Goal: Use online tool/utility

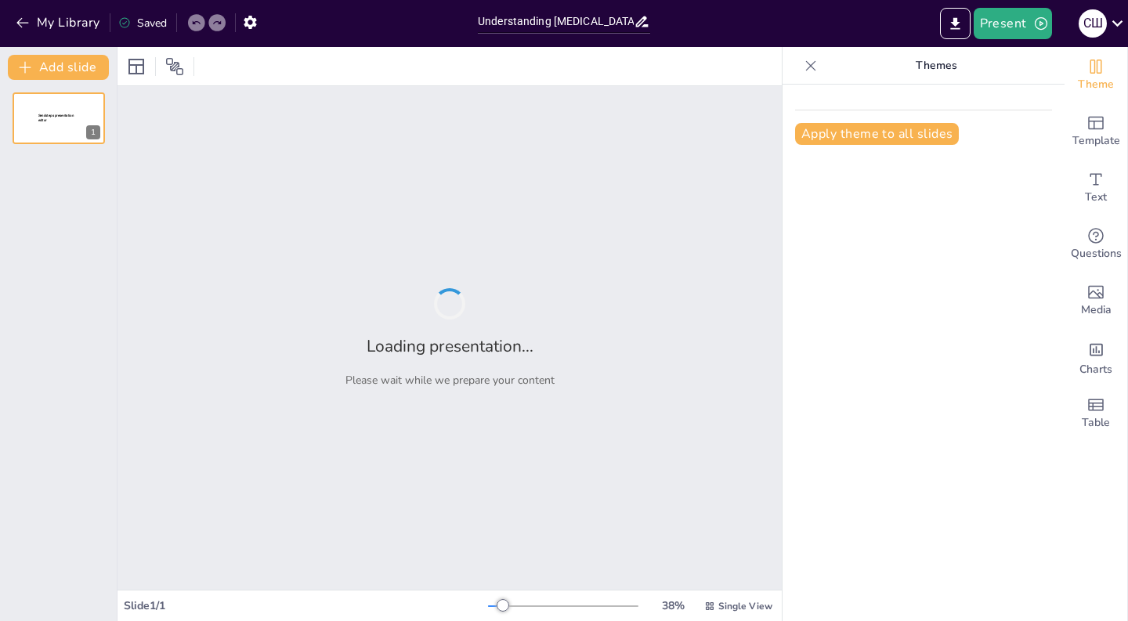
type input "Understanding [MEDICAL_DATA]: Principles and Methods Explained"
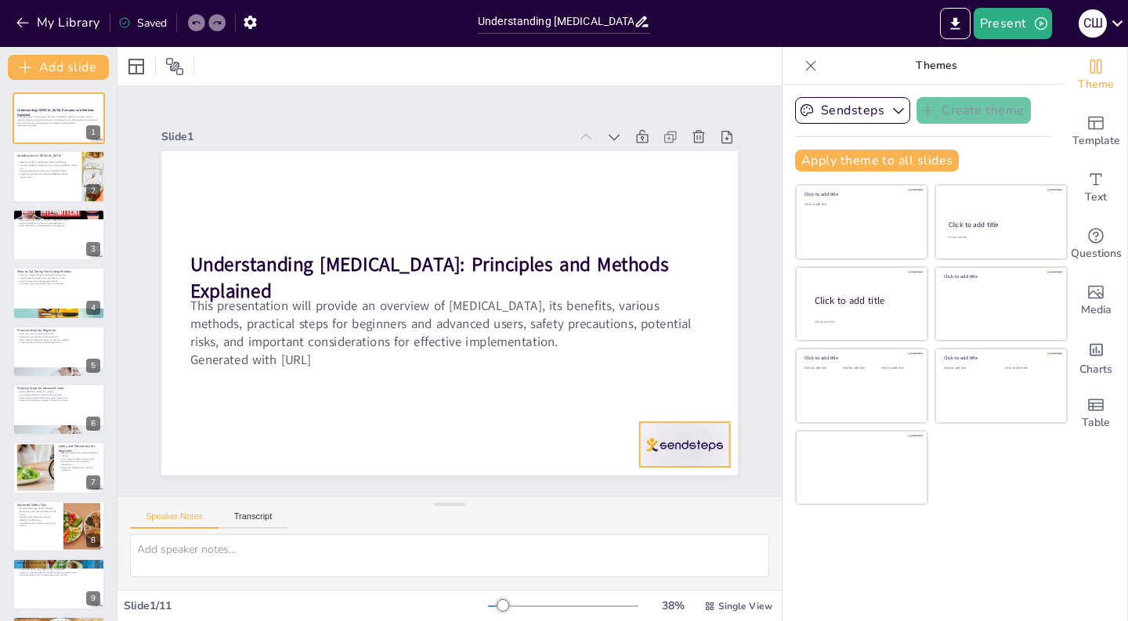
click at [683, 451] on div at bounding box center [685, 444] width 90 height 45
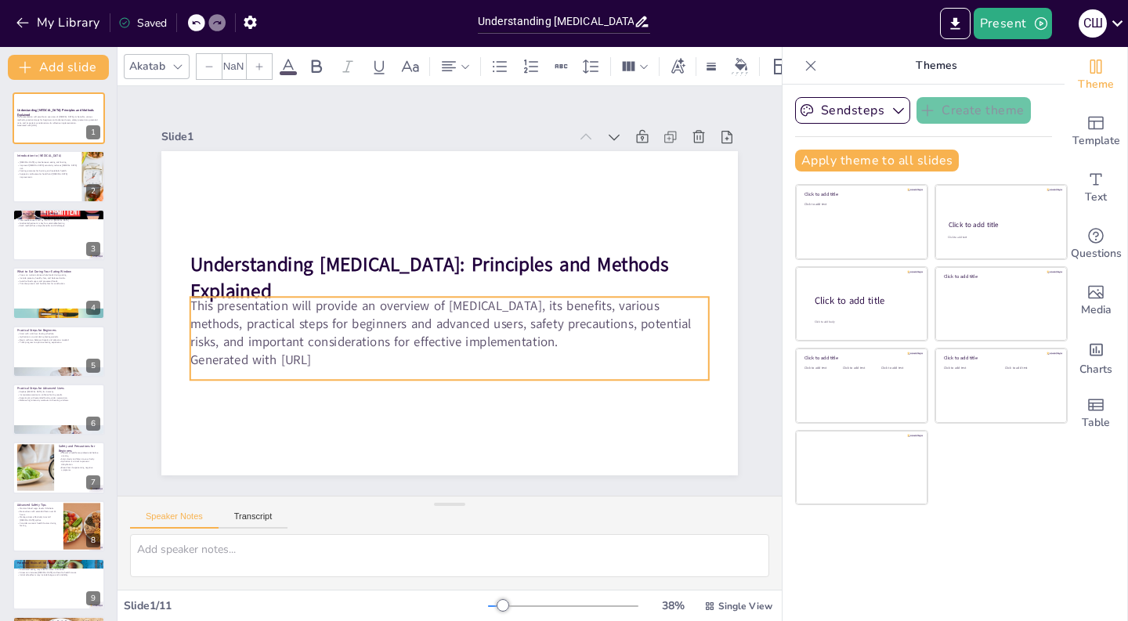
type input "32"
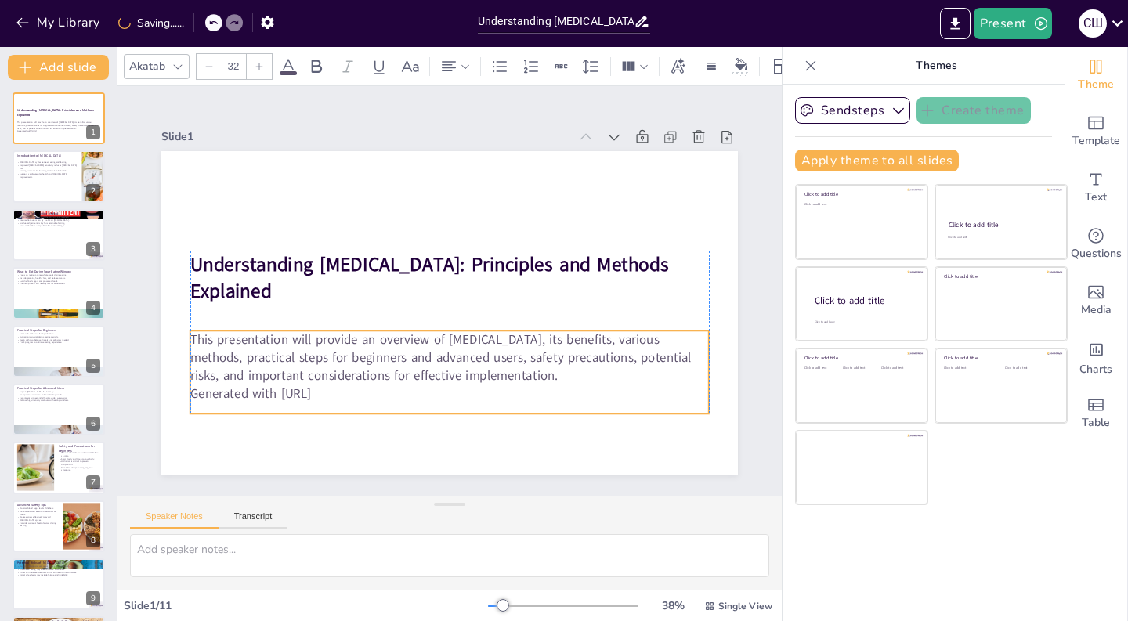
drag, startPoint x: 342, startPoint y: 340, endPoint x: 337, endPoint y: 374, distance: 34.1
click at [337, 374] on p "This presentation will provide an overview of [MEDICAL_DATA], its benefits, var…" at bounding box center [449, 358] width 519 height 54
click at [52, 193] on div at bounding box center [59, 176] width 94 height 53
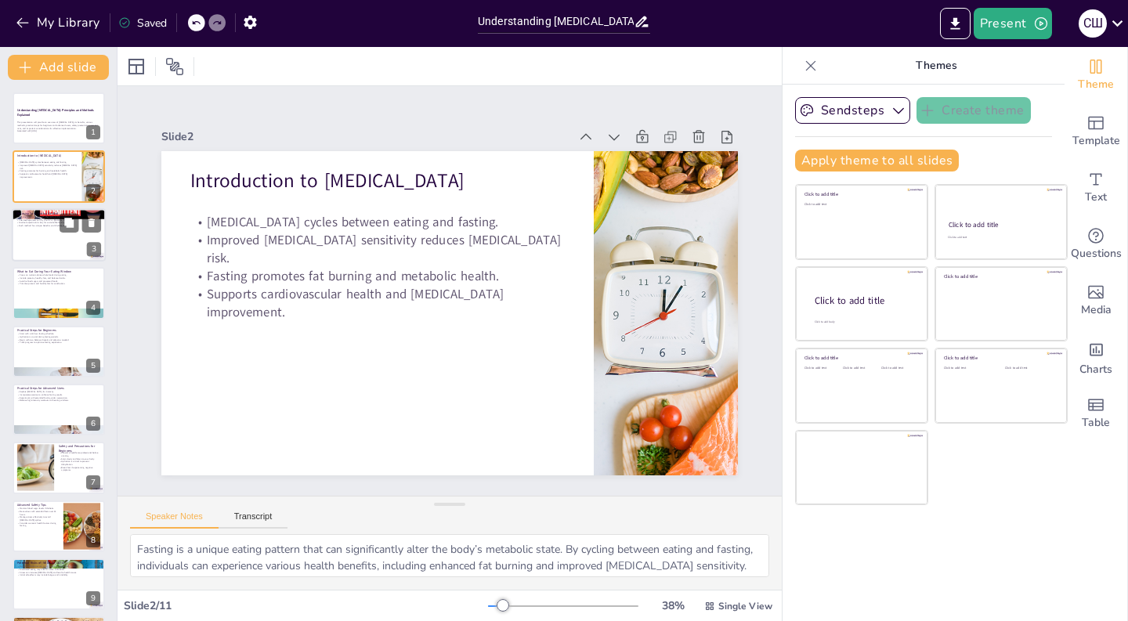
click at [58, 230] on div at bounding box center [59, 234] width 94 height 53
type textarea "Beginners can find success with the 16:8 or 12:12 fasting methods. These approa…"
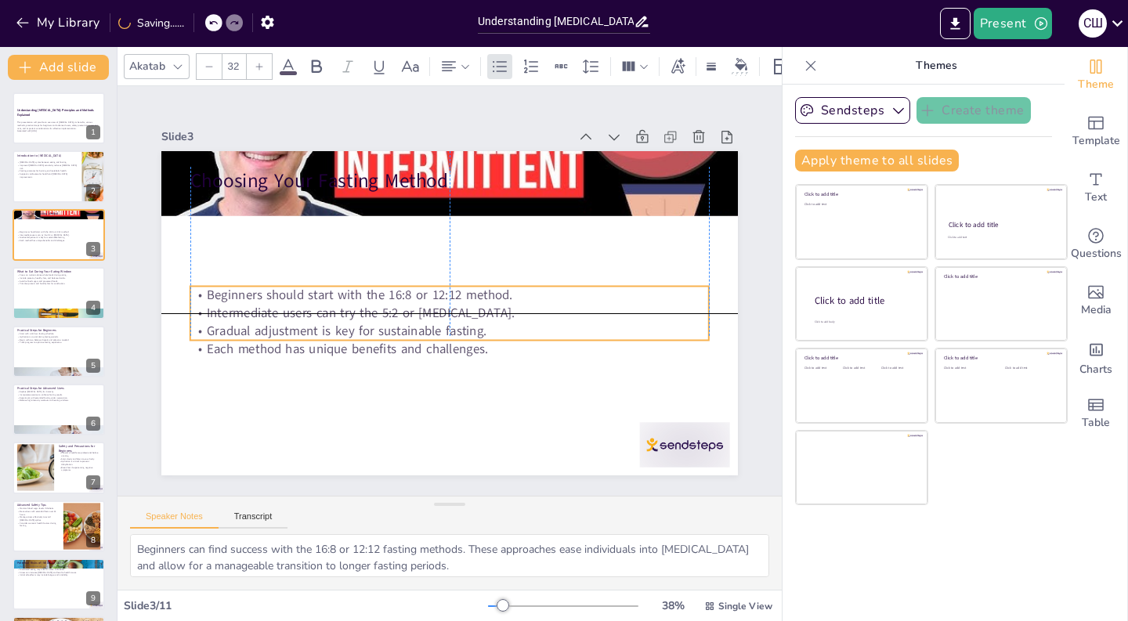
drag, startPoint x: 356, startPoint y: 247, endPoint x: 351, endPoint y: 335, distance: 88.7
click at [351, 335] on p "Gradual adjustment is key for sustainable fasting." at bounding box center [445, 331] width 518 height 72
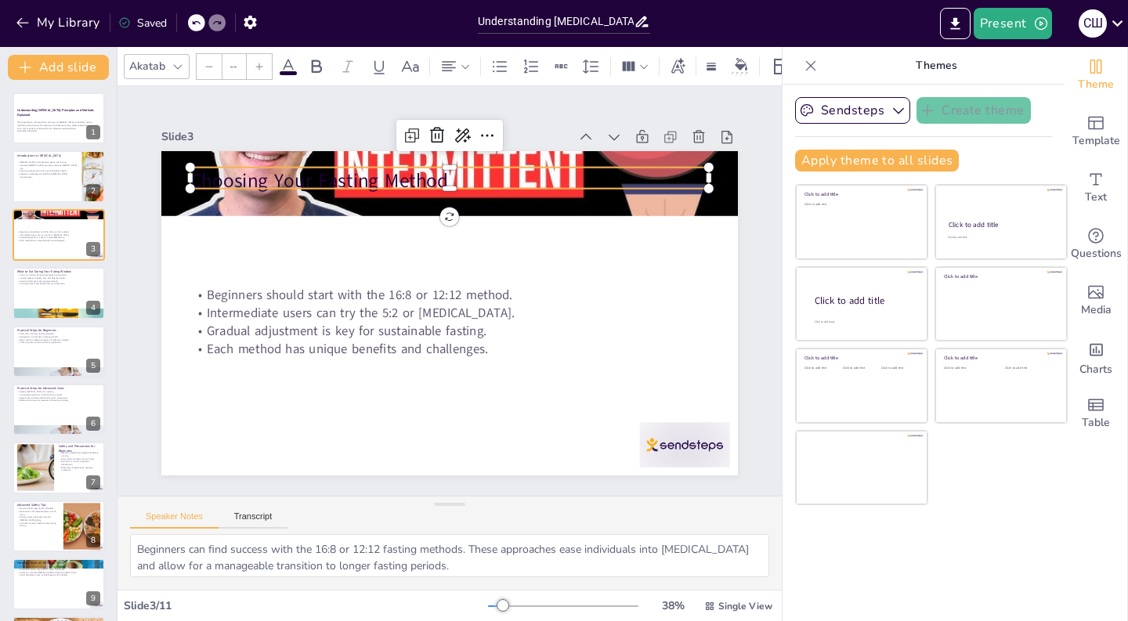
type input "48"
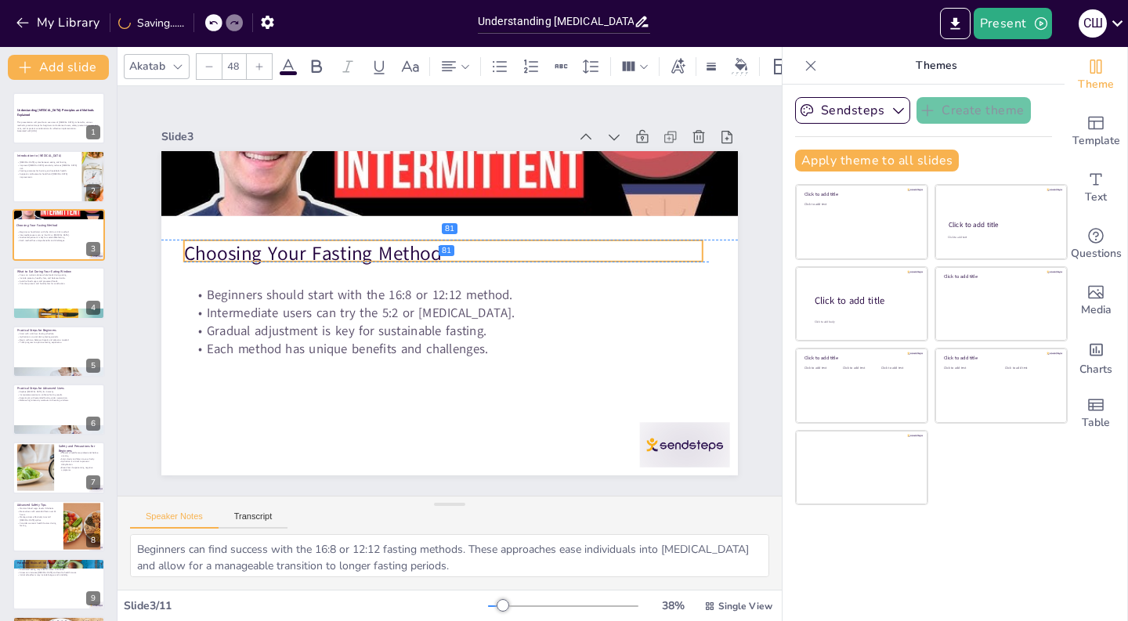
drag, startPoint x: 320, startPoint y: 182, endPoint x: 313, endPoint y: 251, distance: 70.0
click at [313, 251] on p "Choosing Your Fasting Method" at bounding box center [443, 253] width 519 height 27
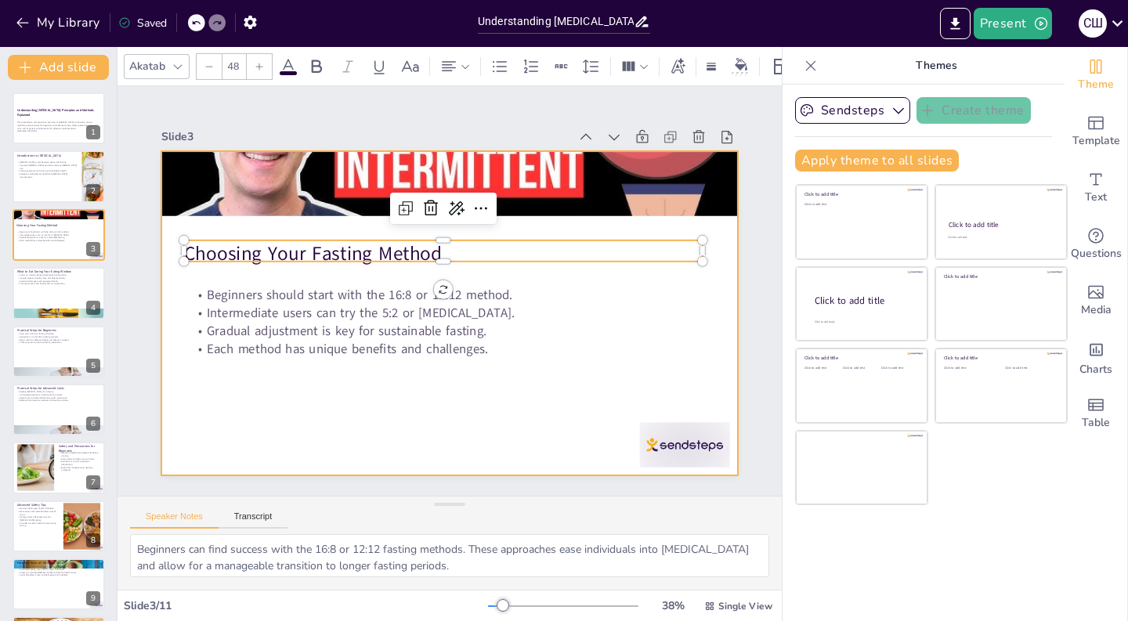
click at [336, 383] on div at bounding box center [449, 313] width 576 height 324
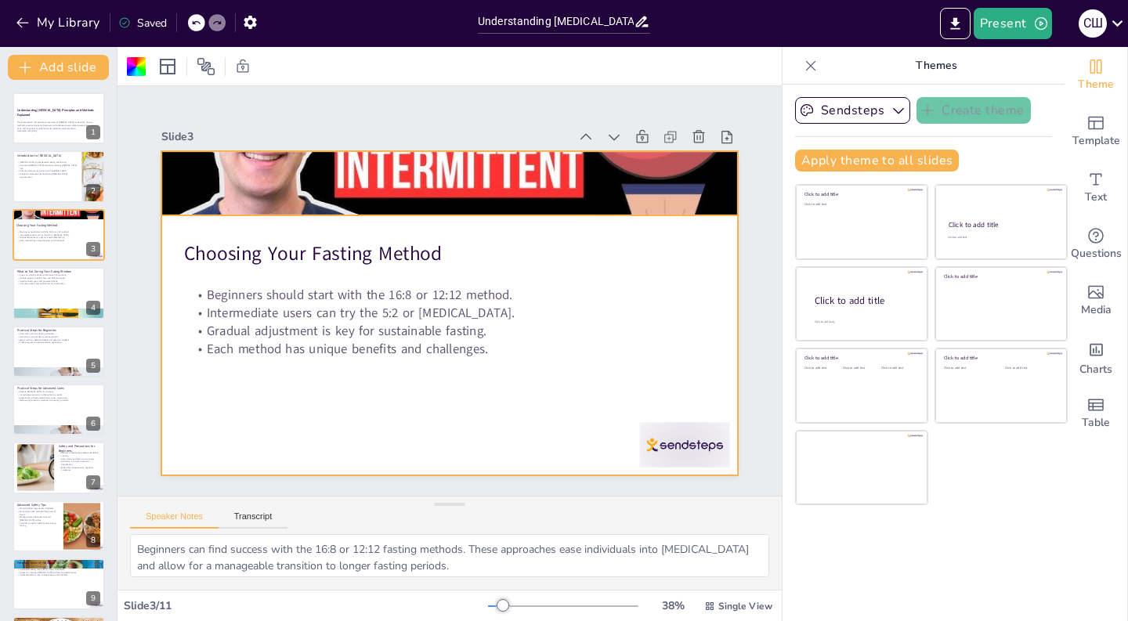
click at [457, 194] on div at bounding box center [449, 183] width 576 height 324
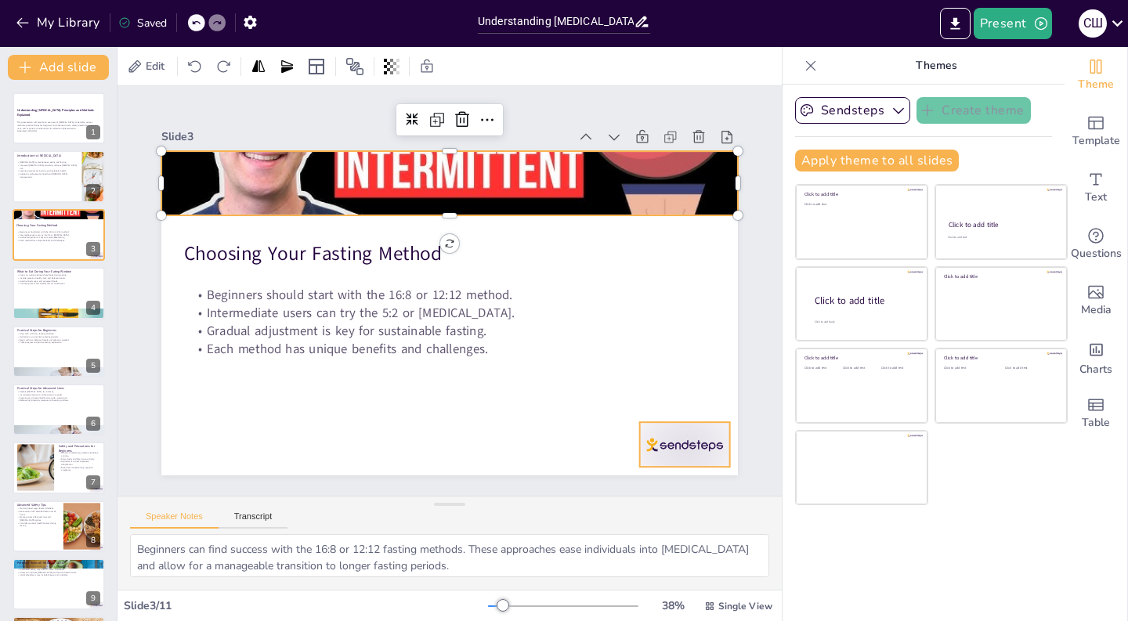
click at [681, 429] on div at bounding box center [685, 444] width 90 height 45
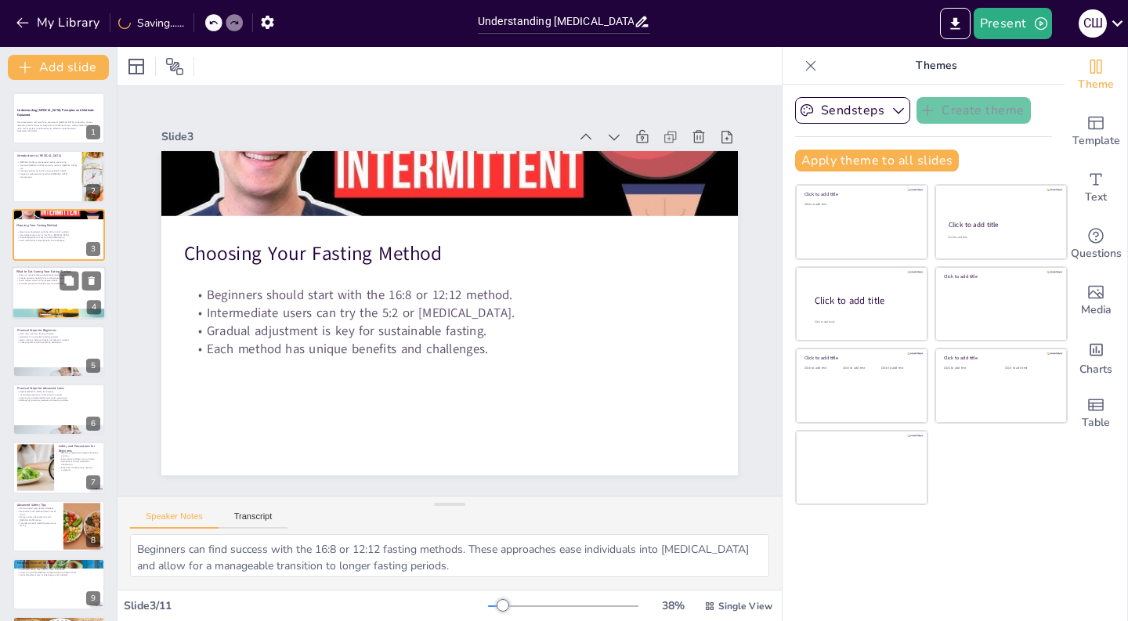
click at [33, 291] on div at bounding box center [59, 292] width 94 height 53
type textarea "Prioritizing nutrient-dense foods during the eating window is crucial for maxim…"
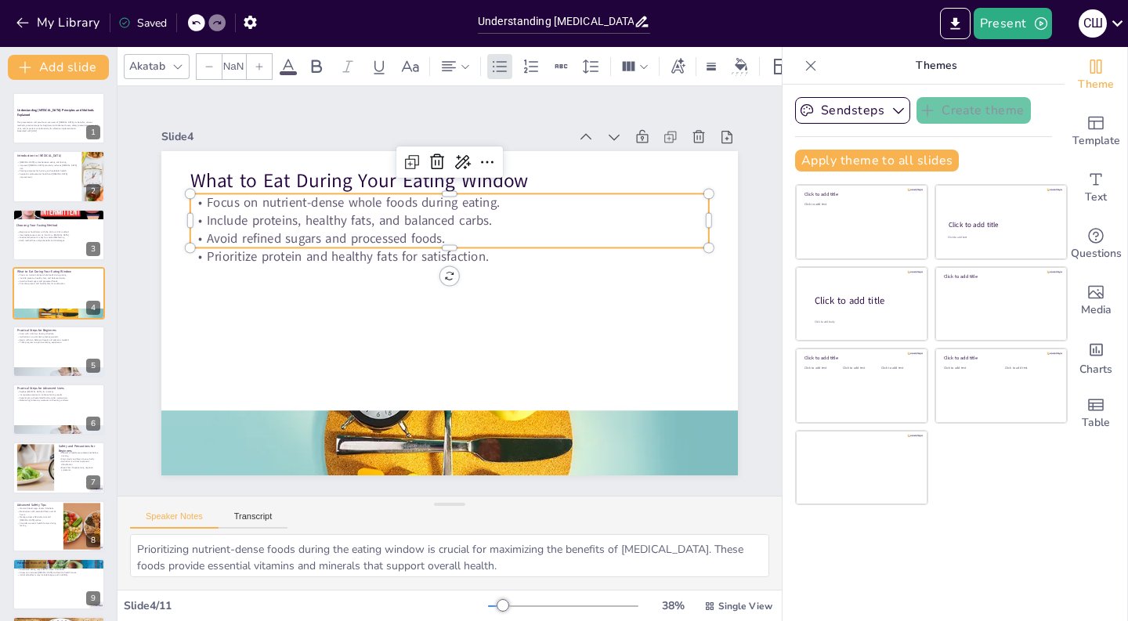
type input "32"
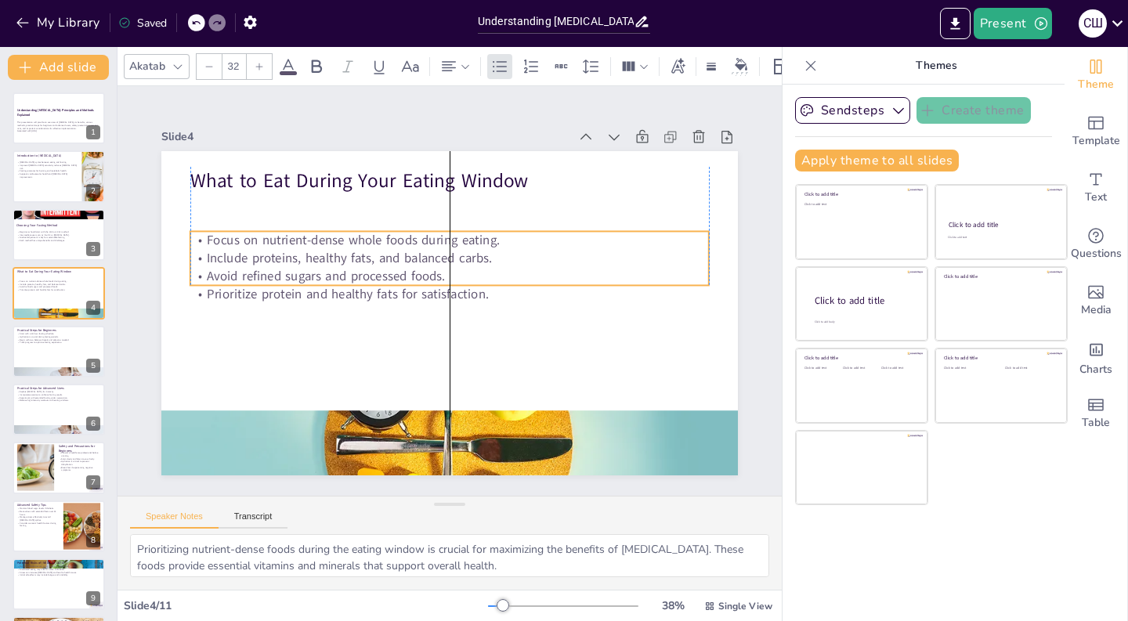
drag, startPoint x: 328, startPoint y: 237, endPoint x: 326, endPoint y: 274, distance: 37.7
click at [326, 274] on p "Avoid refined sugars and processed foods." at bounding box center [449, 276] width 519 height 18
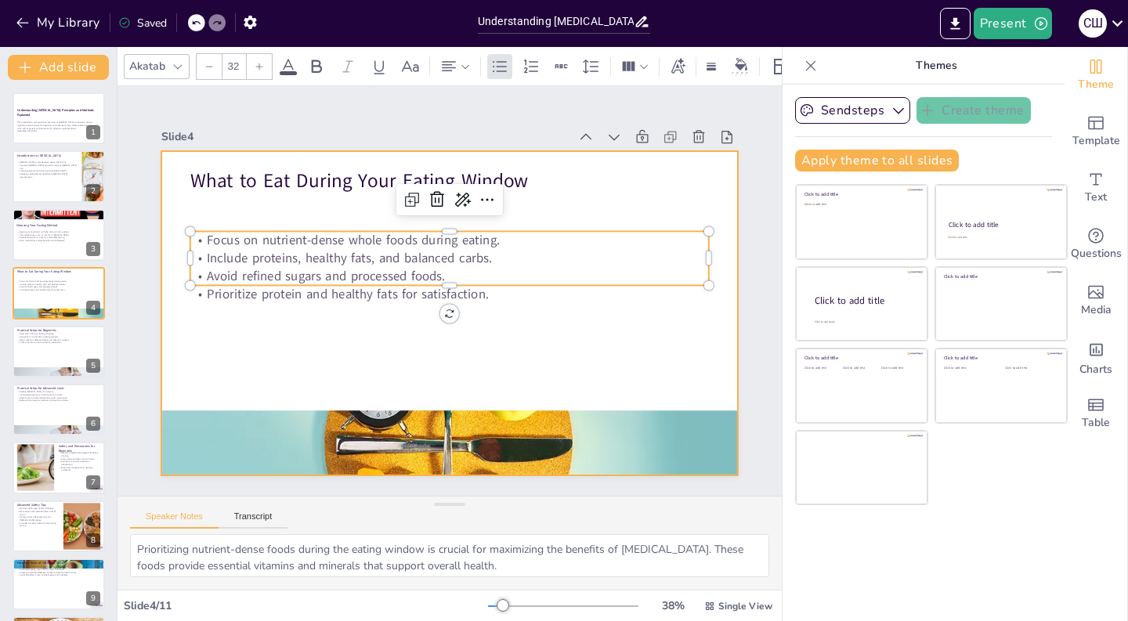
click at [221, 335] on div at bounding box center [449, 313] width 576 height 324
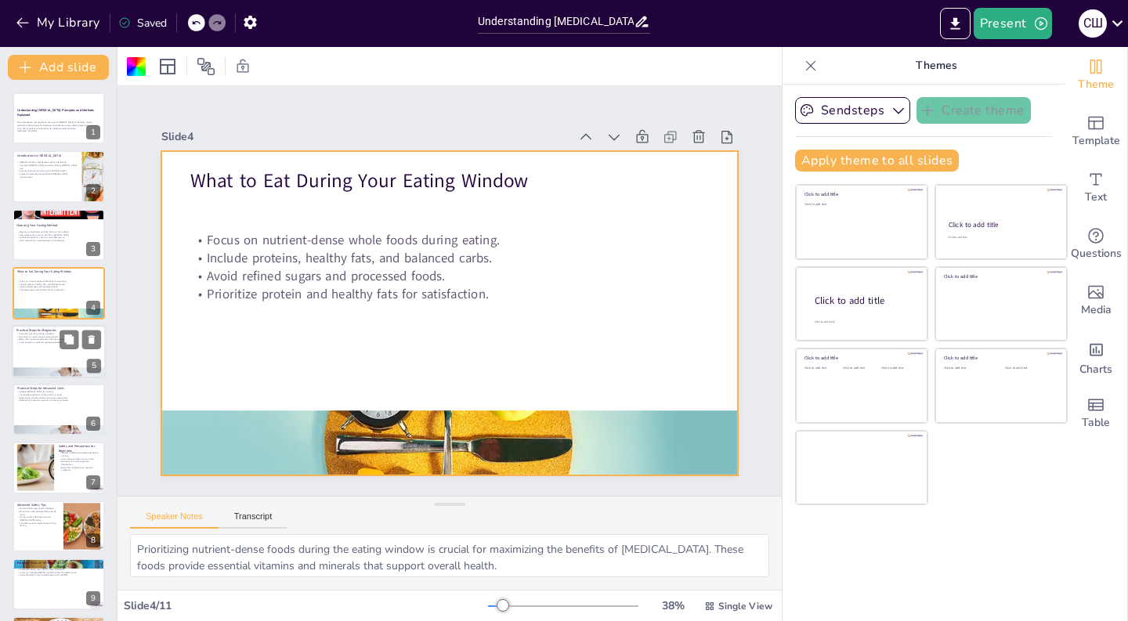
click at [57, 353] on div at bounding box center [59, 351] width 94 height 53
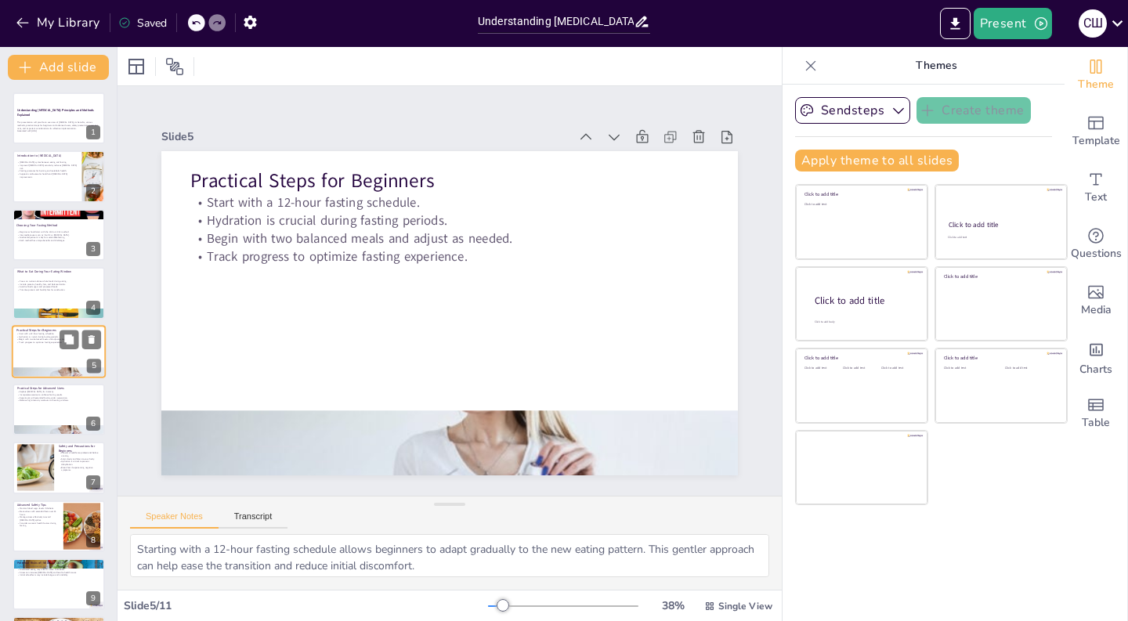
scroll to position [1, 0]
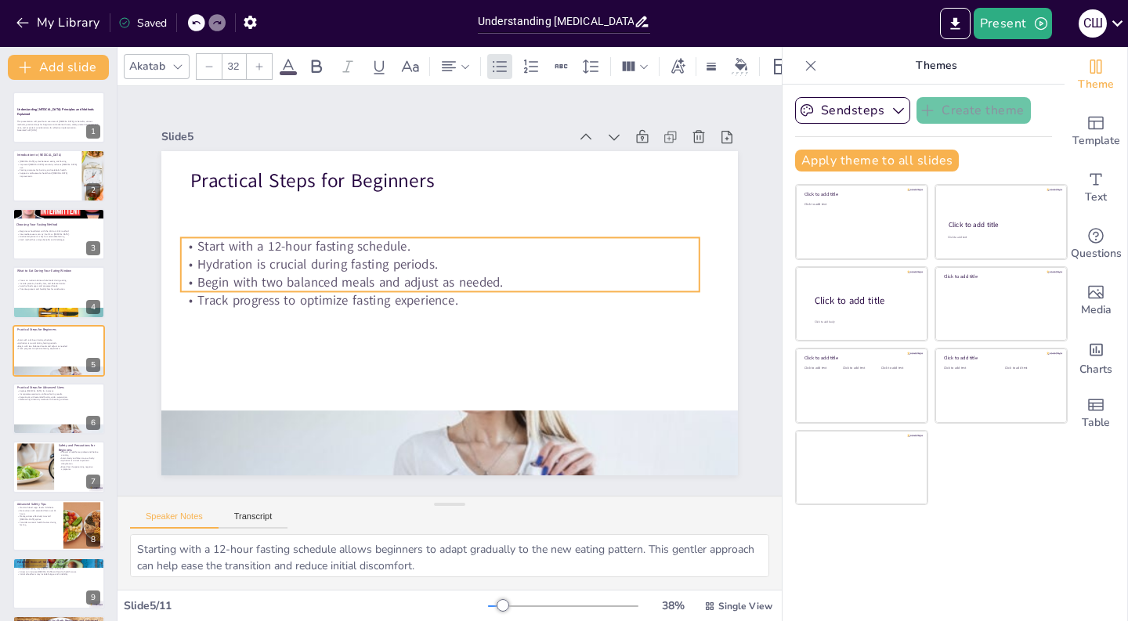
drag, startPoint x: 294, startPoint y: 251, endPoint x: 284, endPoint y: 295, distance: 44.9
click at [284, 295] on p "Track progress to optimize fasting experience." at bounding box center [440, 300] width 519 height 18
click at [364, 433] on div at bounding box center [449, 442] width 576 height 302
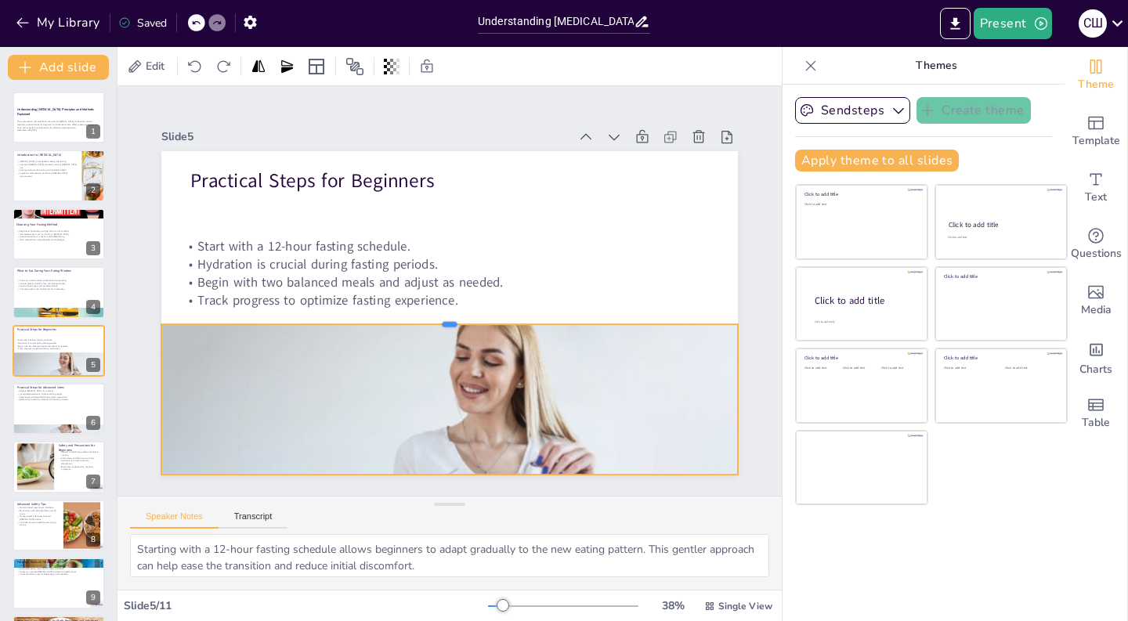
drag, startPoint x: 450, startPoint y: 410, endPoint x: 439, endPoint y: 323, distance: 86.8
click at [439, 323] on div at bounding box center [449, 318] width 576 height 13
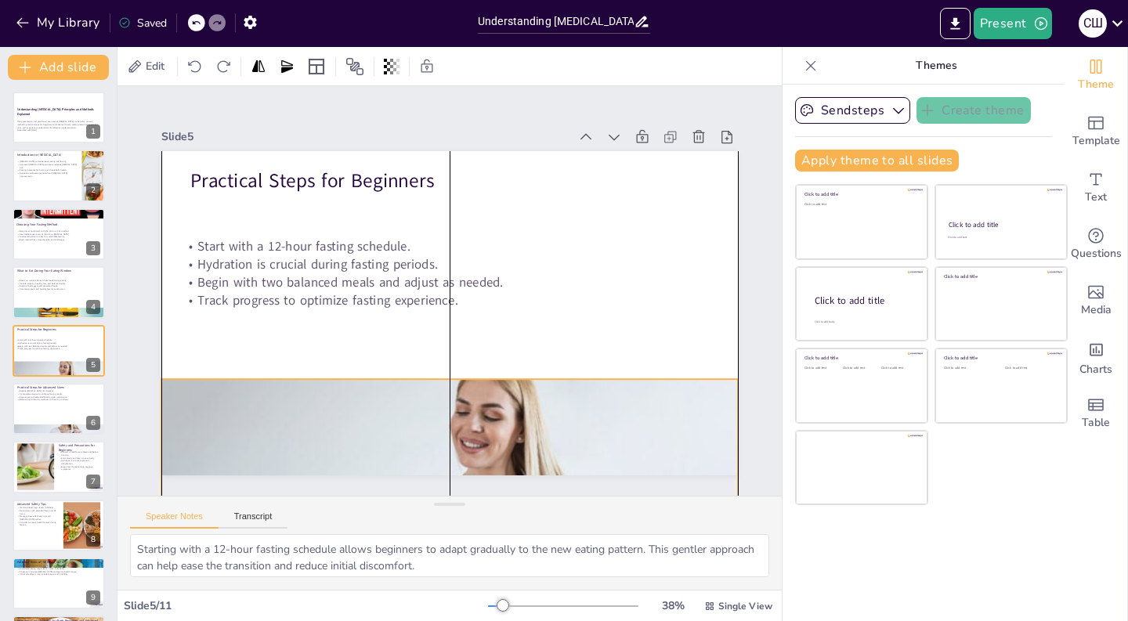
drag, startPoint x: 433, startPoint y: 385, endPoint x: 433, endPoint y: 440, distance: 54.8
click at [433, 440] on div at bounding box center [449, 497] width 576 height 302
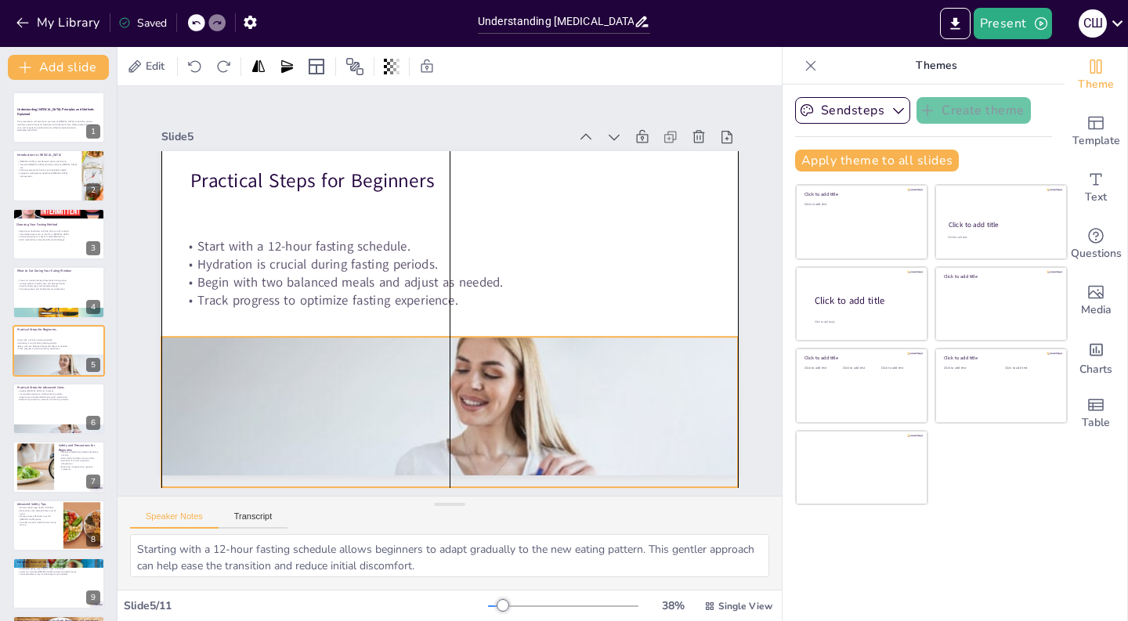
drag, startPoint x: 433, startPoint y: 440, endPoint x: 433, endPoint y: 398, distance: 42.3
click at [433, 398] on div at bounding box center [449, 455] width 576 height 302
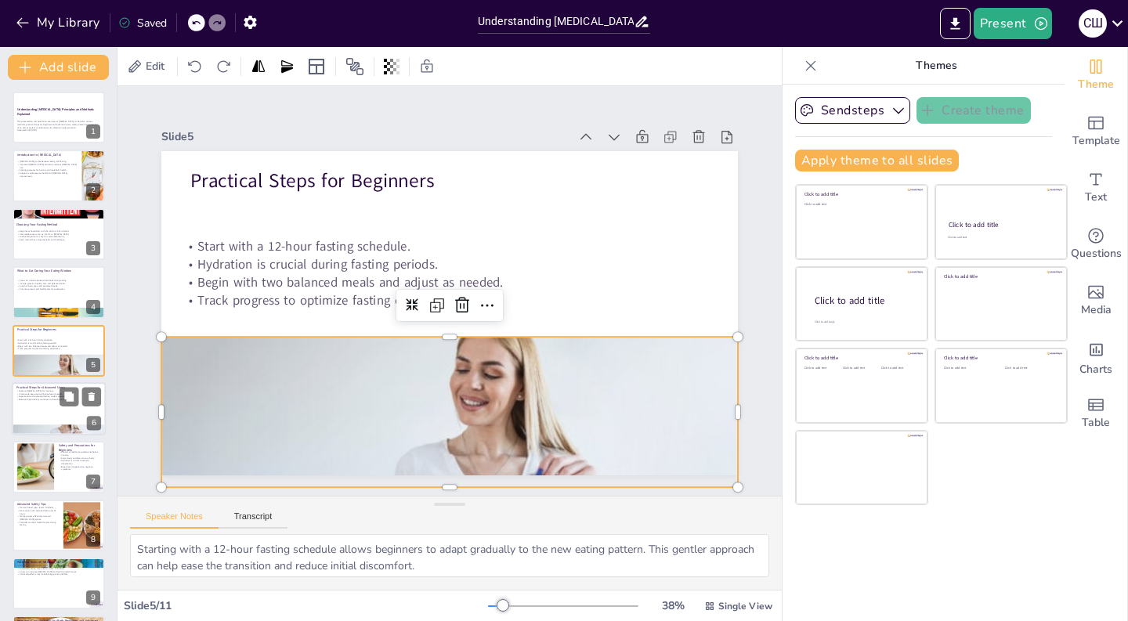
click at [63, 407] on div at bounding box center [59, 408] width 94 height 53
type textarea "[MEDICAL_DATA] is an advanced technique that offers a more intense fasting expe…"
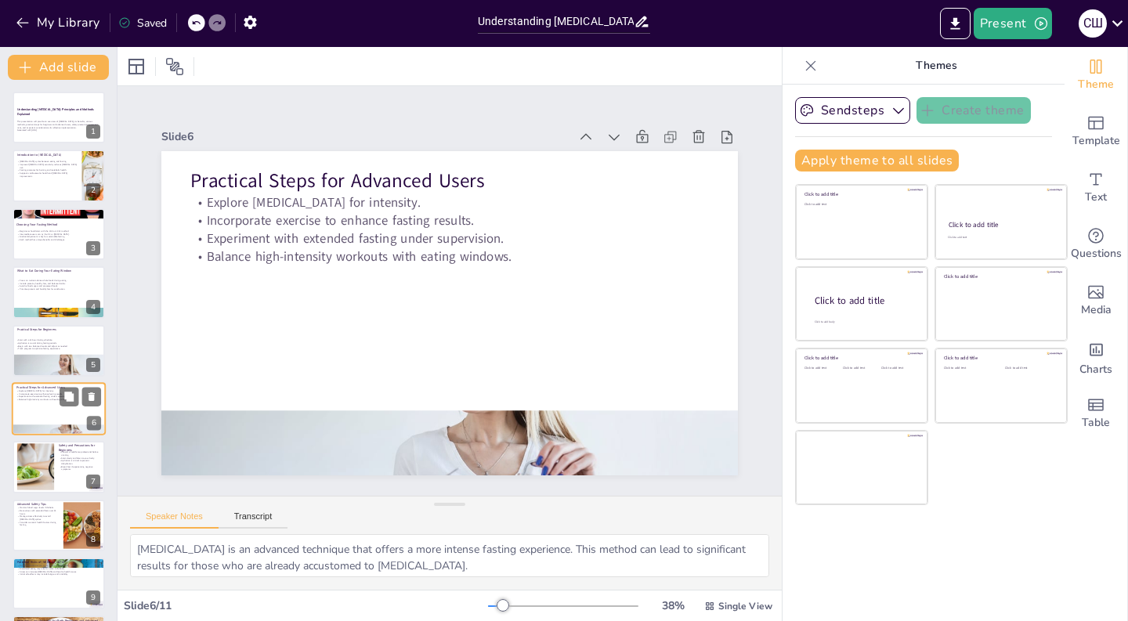
scroll to position [59, 0]
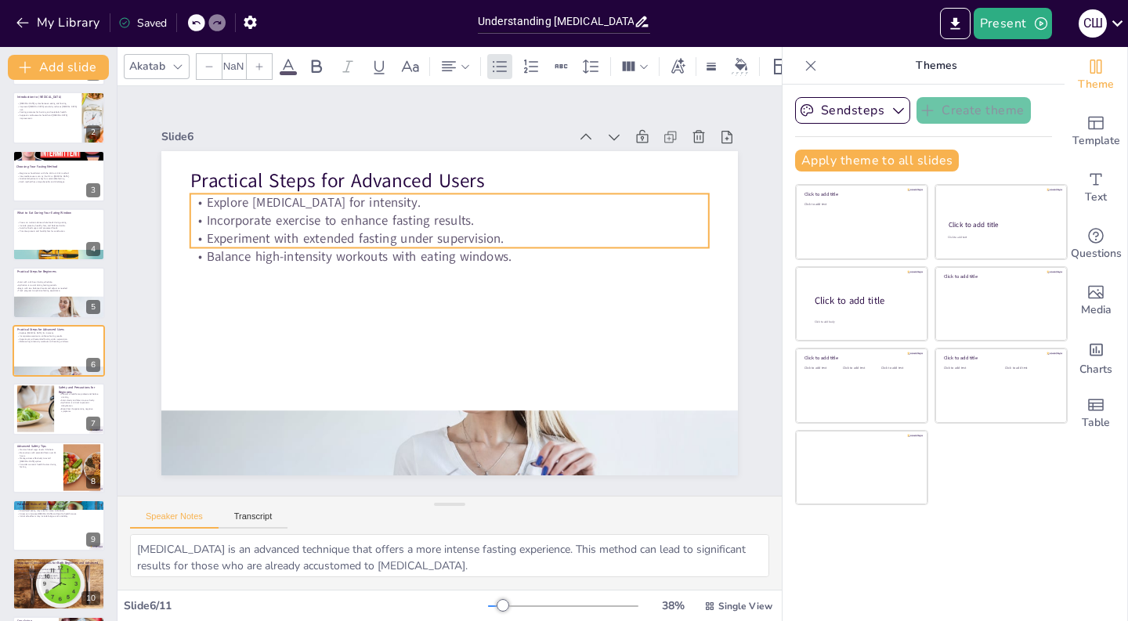
type input "32"
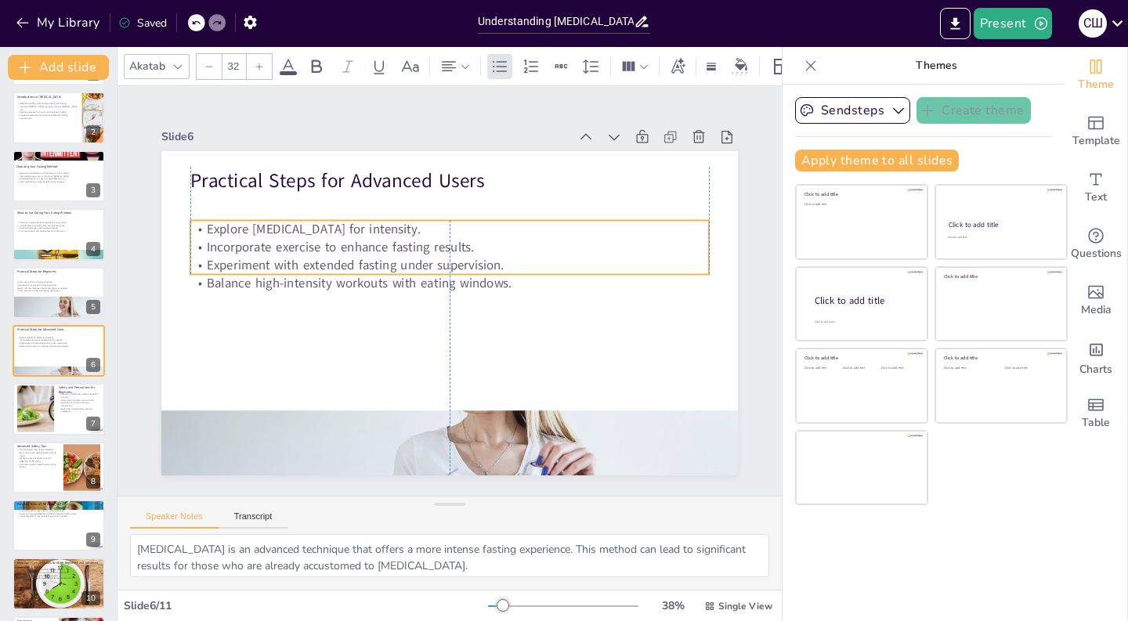
drag, startPoint x: 334, startPoint y: 220, endPoint x: 333, endPoint y: 247, distance: 26.7
click at [333, 247] on p "Incorporate exercise to enhance fasting results." at bounding box center [449, 247] width 519 height 18
click at [58, 459] on p "Manage stress effectively to avoid [MEDICAL_DATA] spikes." at bounding box center [37, 459] width 42 height 5
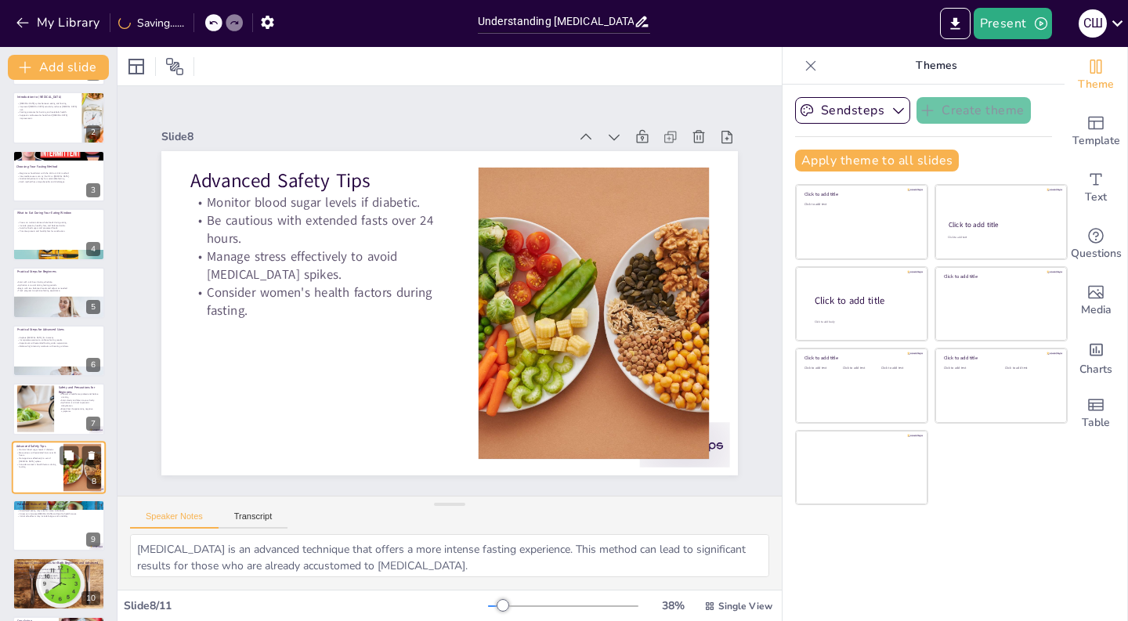
type textarea "Monitoring blood sugar levels is essential for individuals with [MEDICAL_DATA].…"
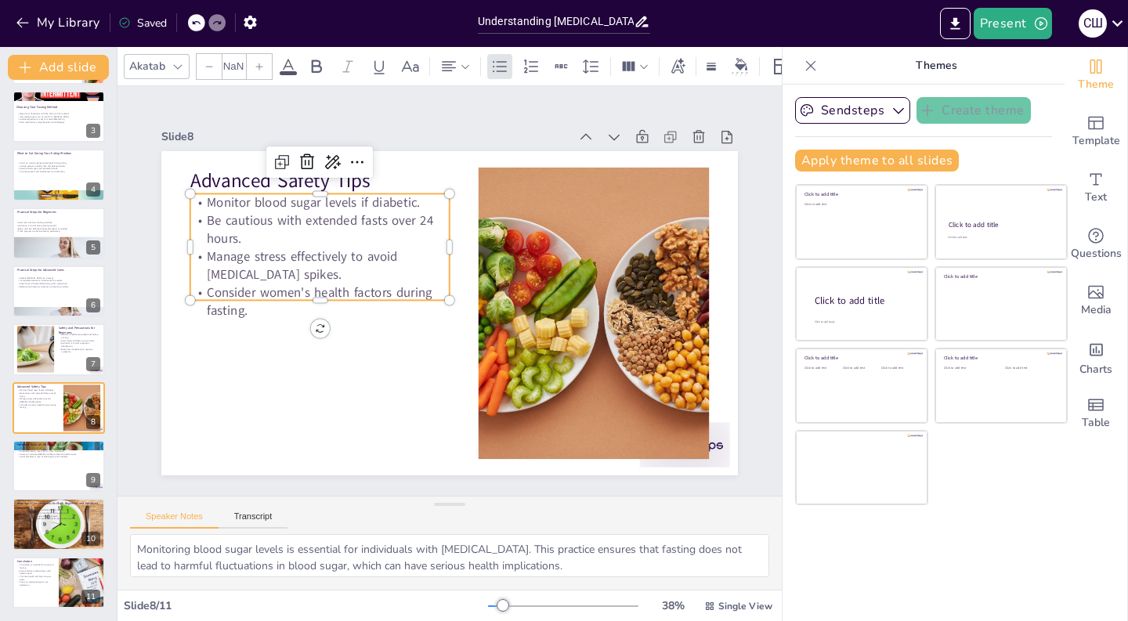
type input "32"
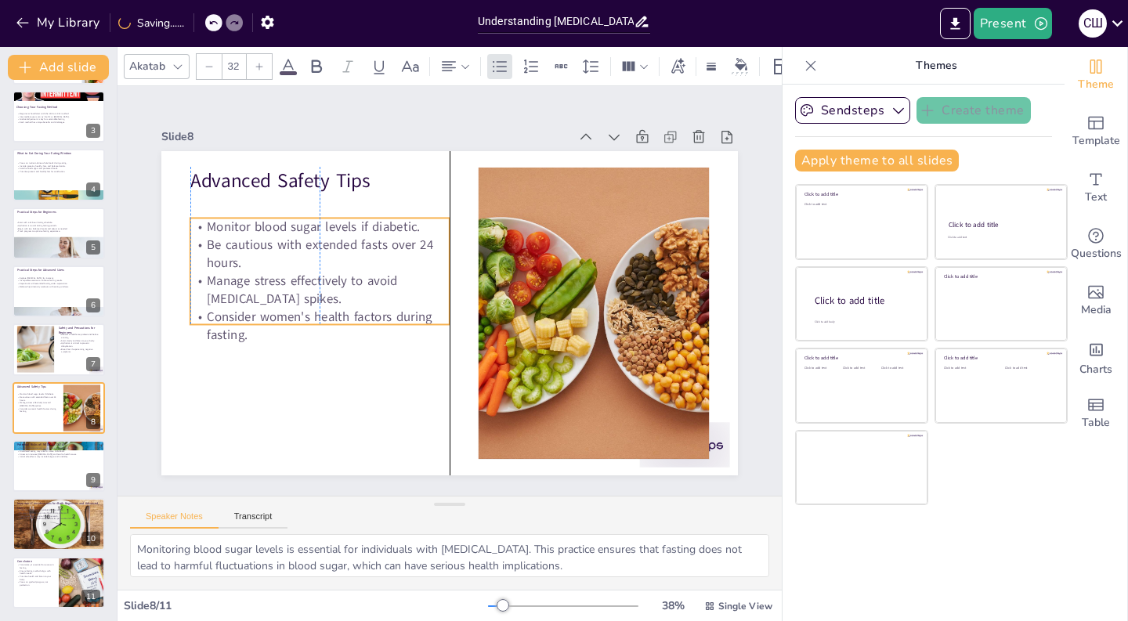
drag, startPoint x: 257, startPoint y: 272, endPoint x: 252, endPoint y: 296, distance: 24.7
click at [252, 296] on p "Manage stress effectively to avoid [MEDICAL_DATA] spikes." at bounding box center [319, 290] width 259 height 36
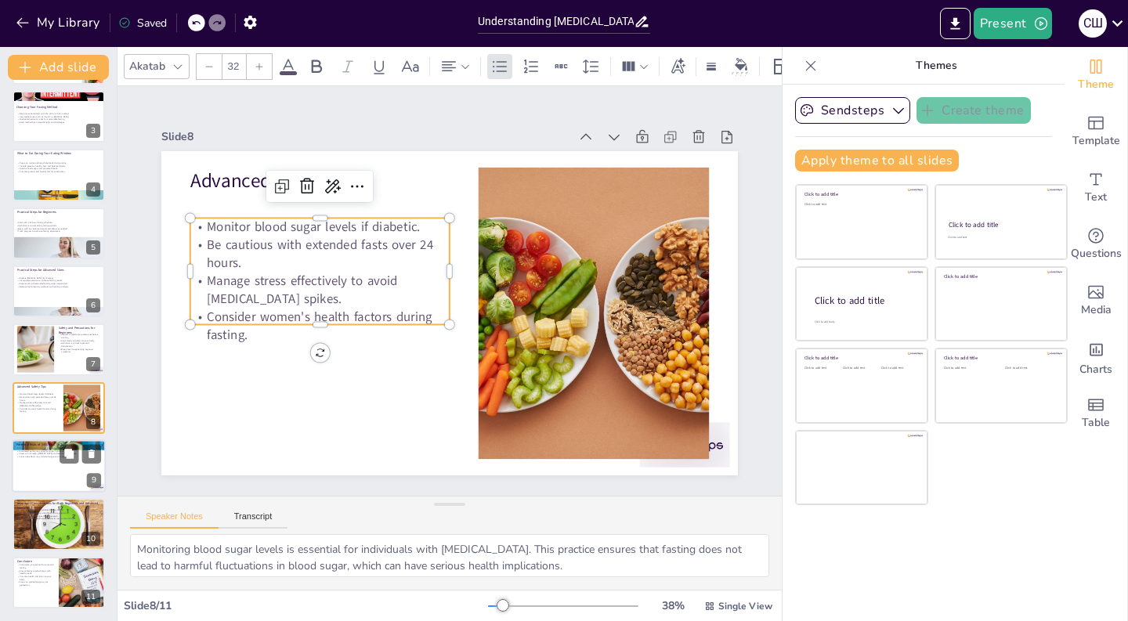
click at [47, 456] on p "Initial side effects may include fatigue and irritability." at bounding box center [58, 456] width 85 height 3
type textarea "Nutrient deficiencies are a significant risk associated with [MEDICAL_DATA]. Pr…"
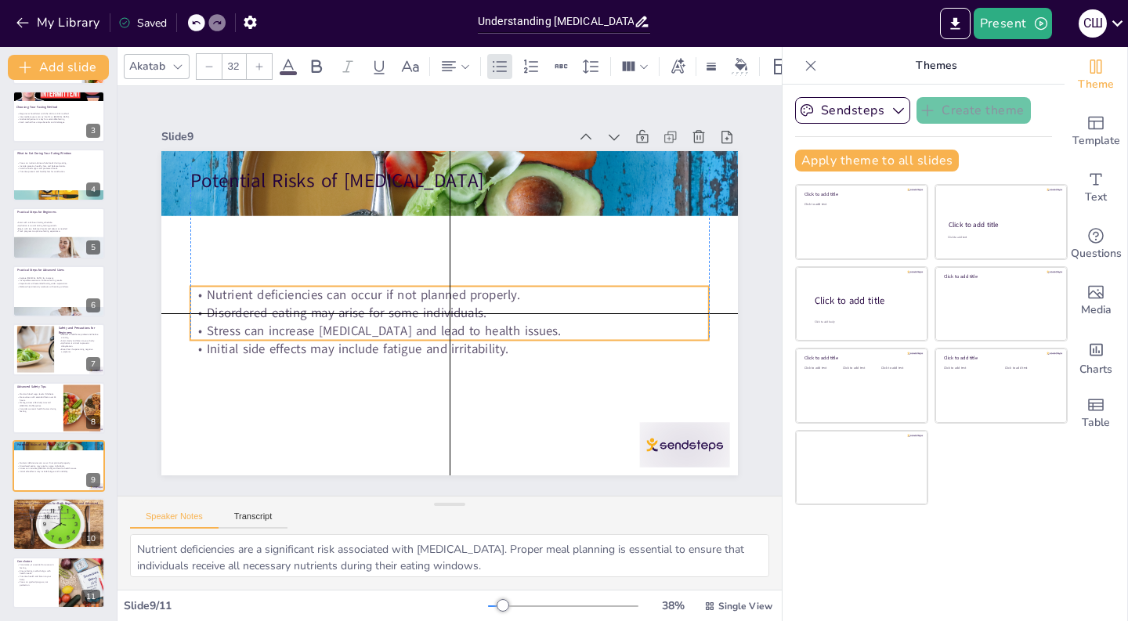
drag, startPoint x: 276, startPoint y: 249, endPoint x: 270, endPoint y: 344, distance: 94.9
click at [270, 344] on p "Initial side effects may include fatigue and irritability." at bounding box center [449, 349] width 519 height 18
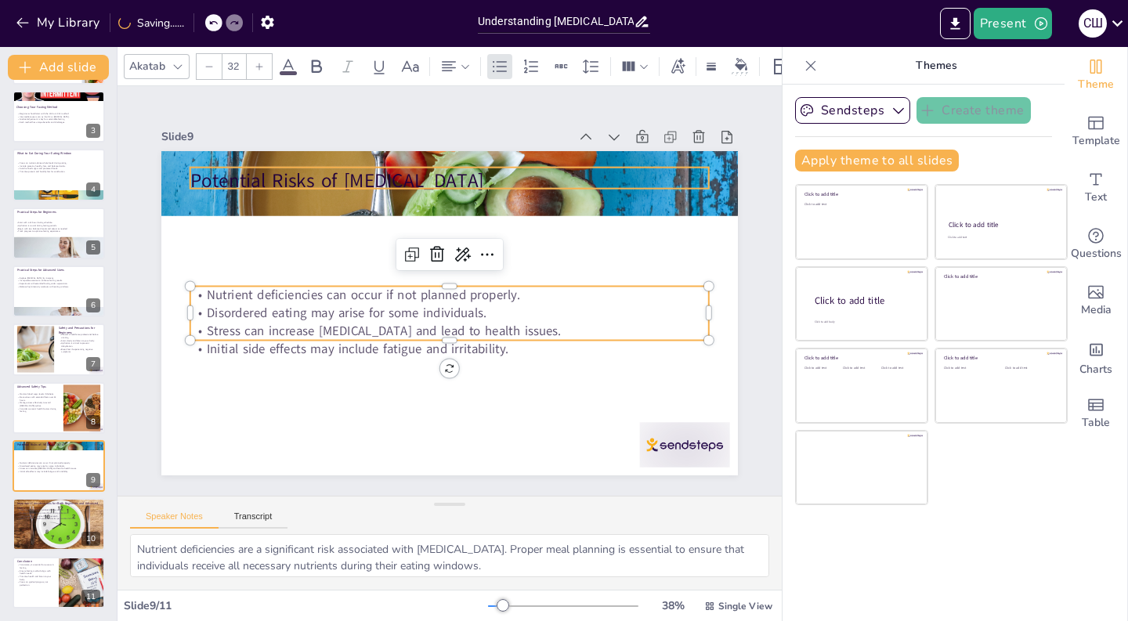
type input "48"
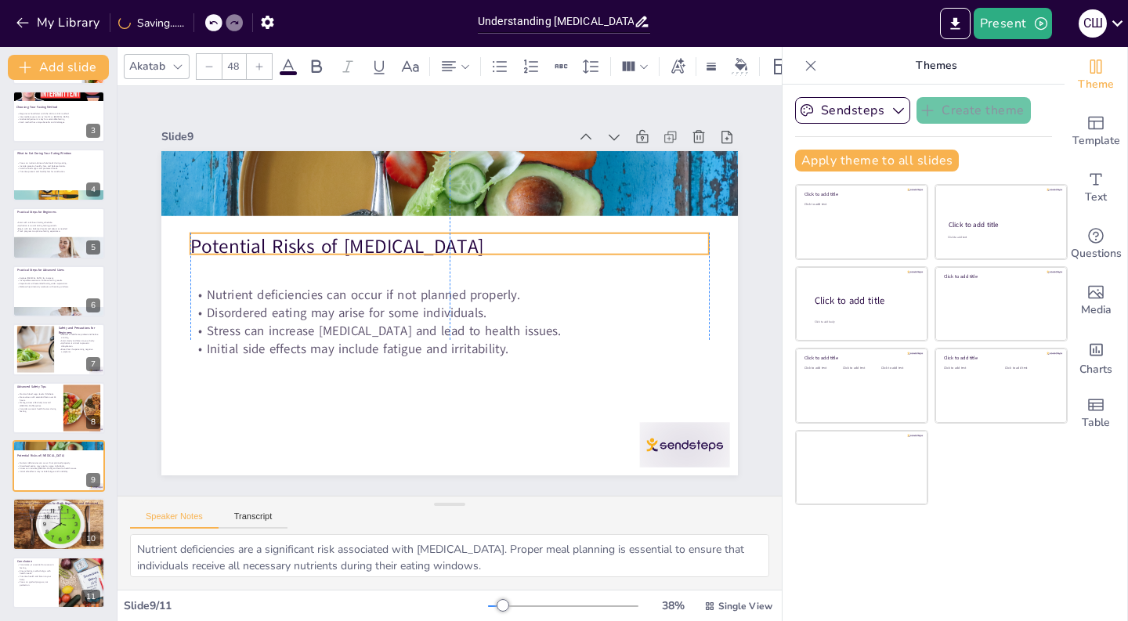
drag, startPoint x: 298, startPoint y: 186, endPoint x: 295, endPoint y: 252, distance: 65.8
click at [295, 252] on p "Potential Risks of [MEDICAL_DATA]" at bounding box center [449, 246] width 519 height 27
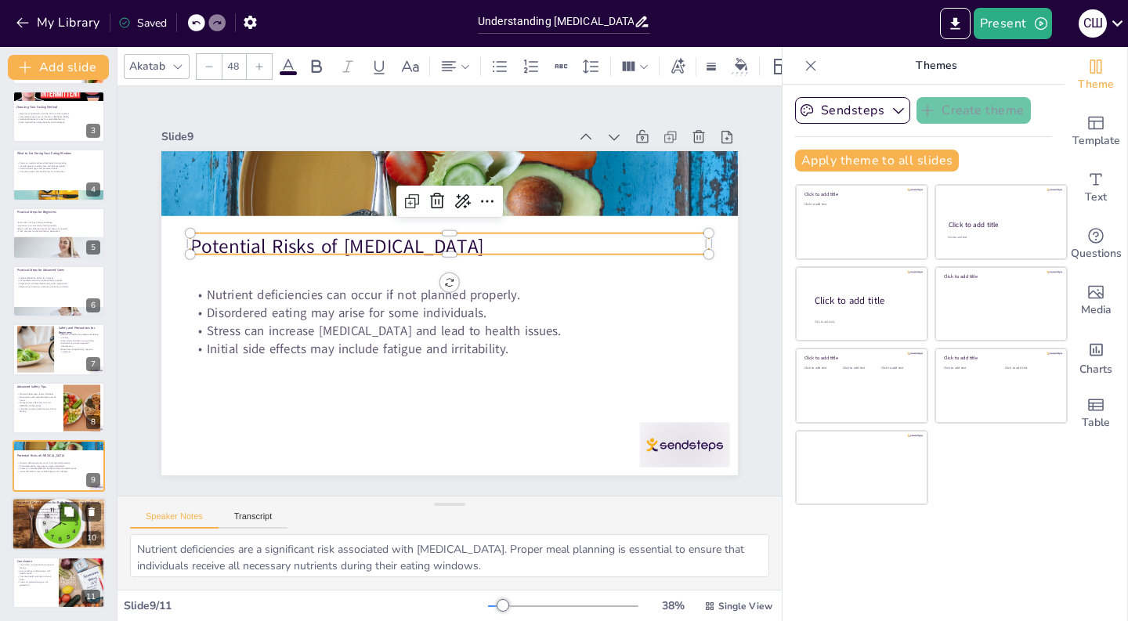
click at [50, 531] on div at bounding box center [59, 524] width 116 height 53
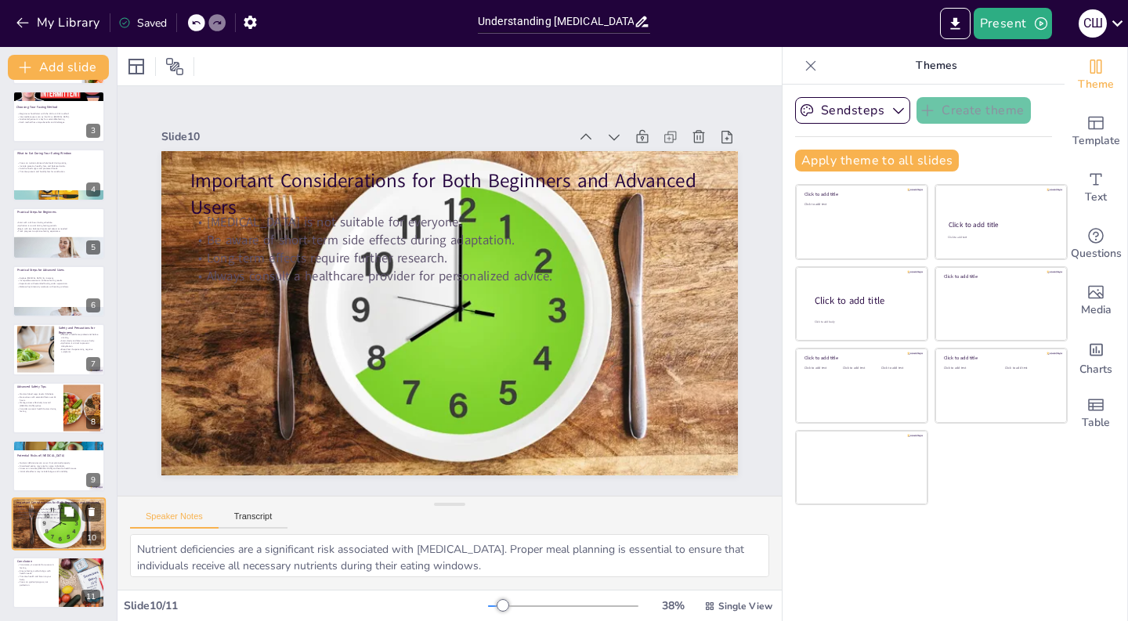
type textarea "Understanding the suitability of [MEDICAL_DATA] is crucial for ensuring safety.…"
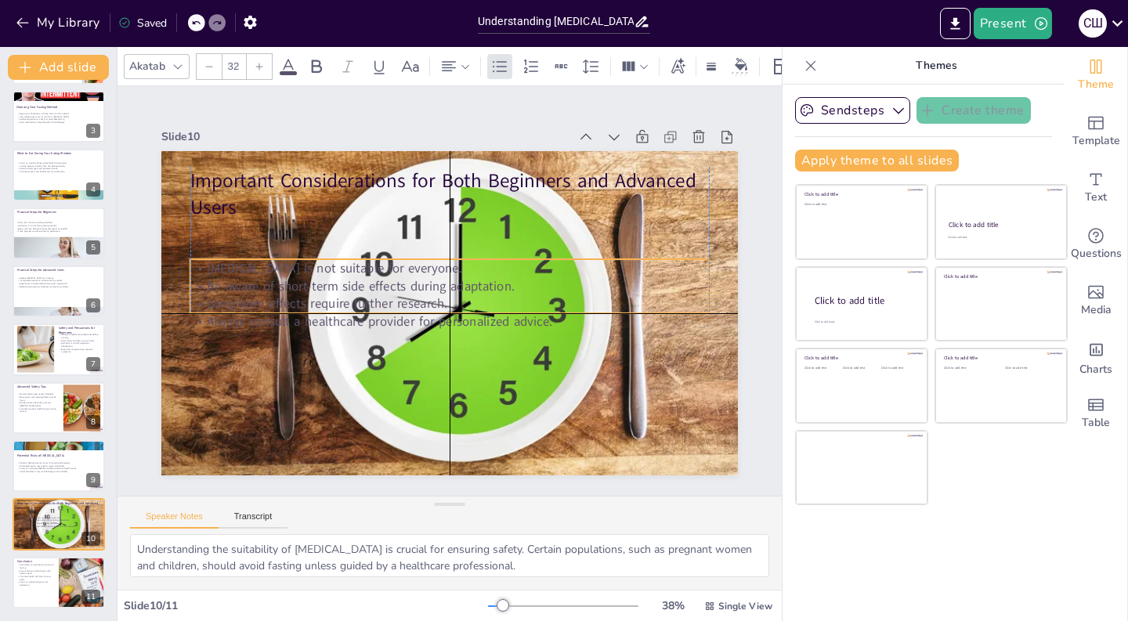
drag, startPoint x: 385, startPoint y: 251, endPoint x: 380, endPoint y: 297, distance: 45.8
click at [380, 297] on p "Long-term effects require further research." at bounding box center [445, 304] width 499 height 178
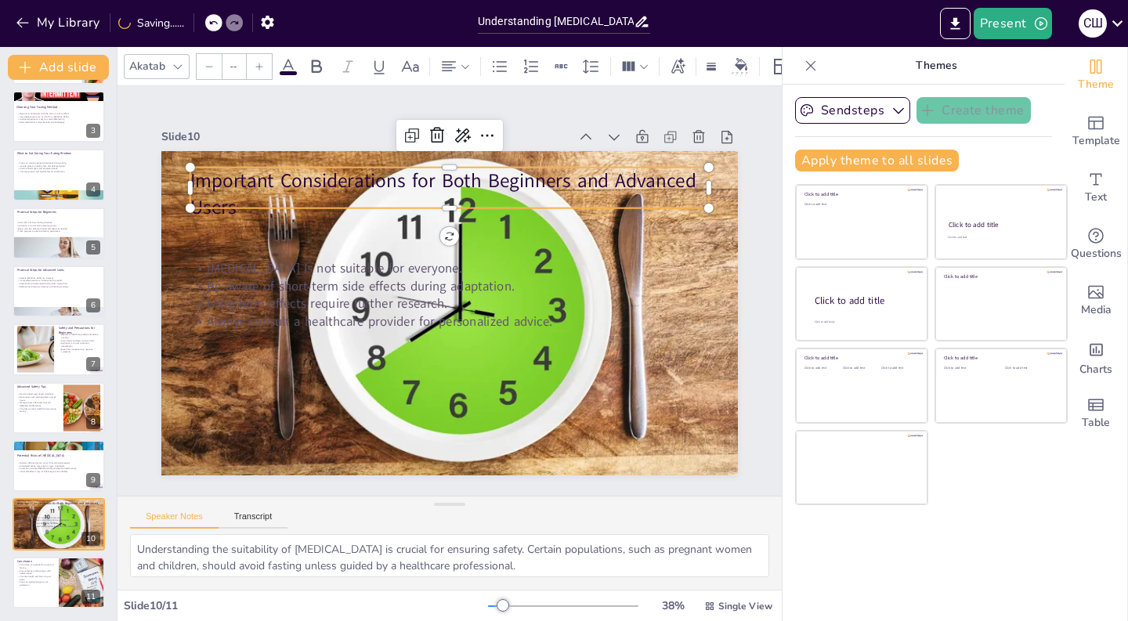
type input "48"
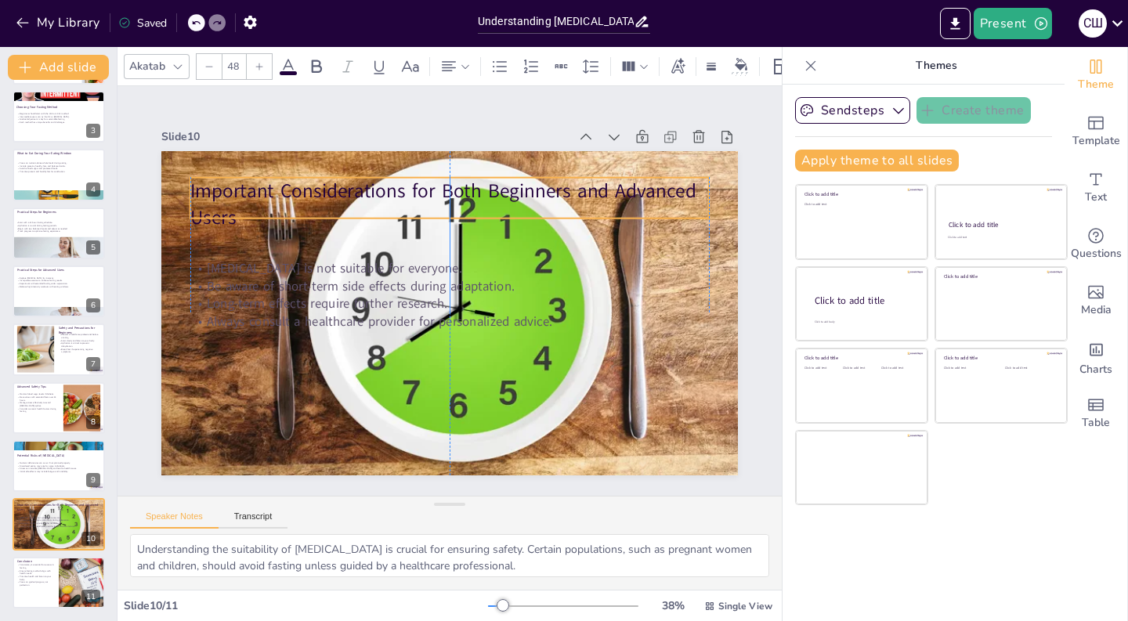
drag, startPoint x: 439, startPoint y: 183, endPoint x: 439, endPoint y: 193, distance: 9.4
click at [439, 193] on p "Important Considerations for Both Beginners and Advanced Users" at bounding box center [459, 203] width 522 height 107
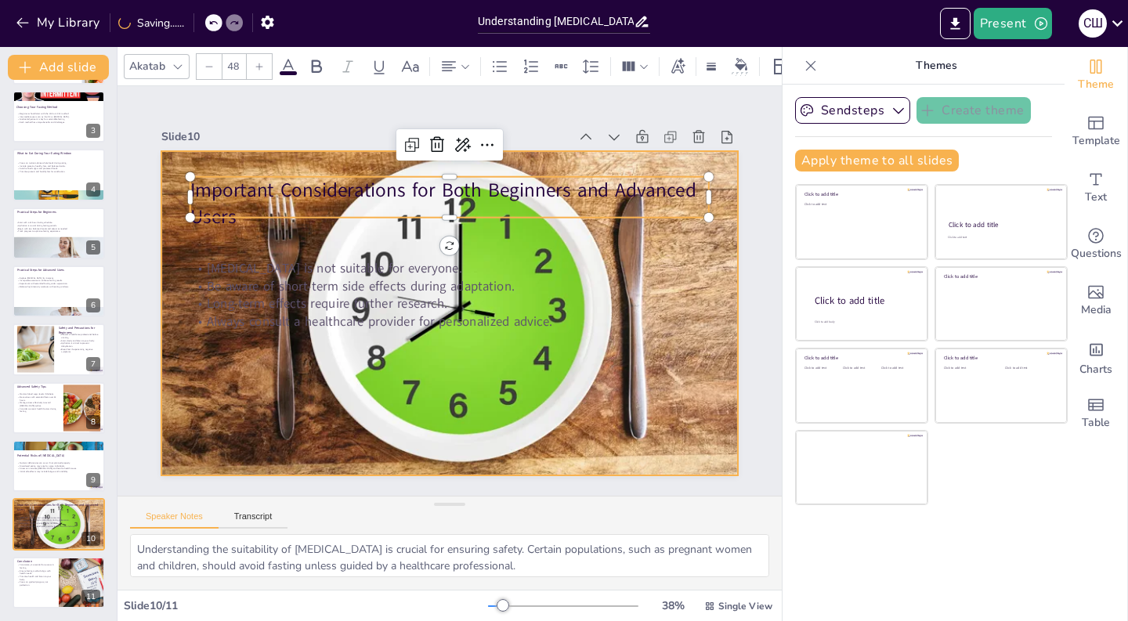
click at [692, 425] on div at bounding box center [445, 312] width 762 height 465
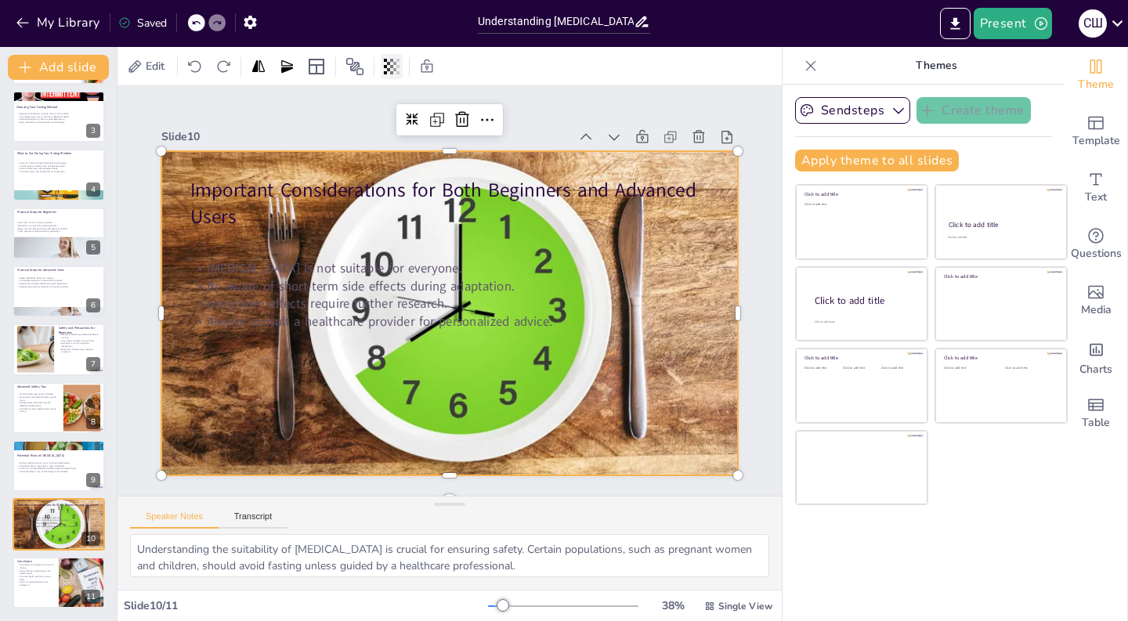
click at [391, 70] on icon at bounding box center [392, 67] width 16 height 16
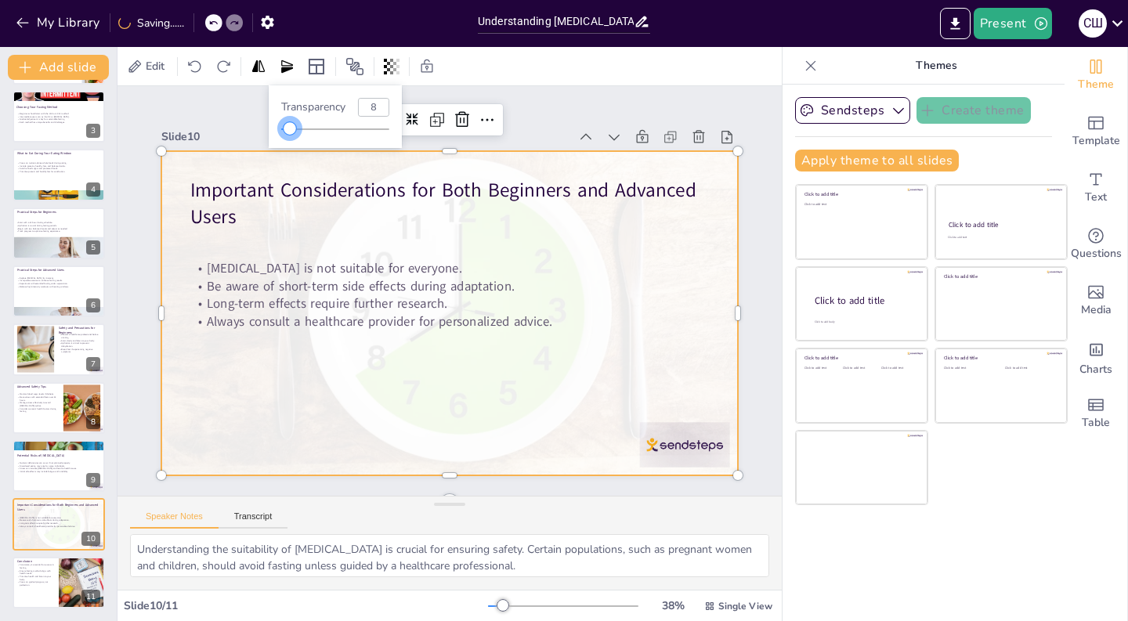
drag, startPoint x: 388, startPoint y: 129, endPoint x: 291, endPoint y: 132, distance: 97.2
click at [291, 132] on div at bounding box center [290, 128] width 13 height 13
type input "9"
click at [691, 438] on div at bounding box center [448, 312] width 740 height 396
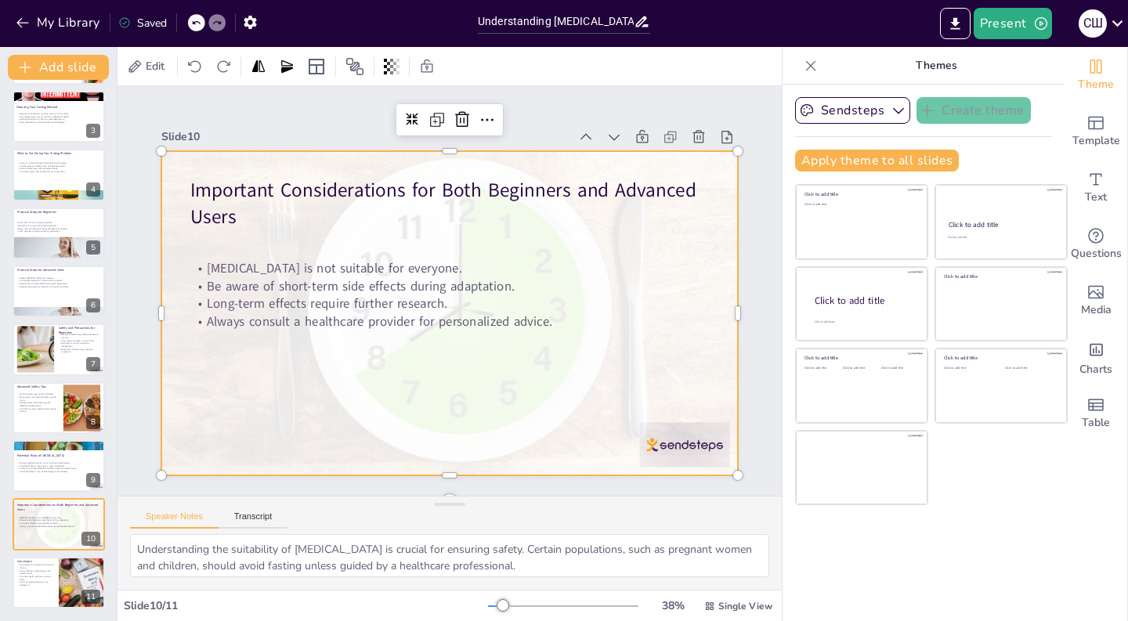
click at [516, 425] on div at bounding box center [448, 312] width 740 height 396
click at [660, 460] on div at bounding box center [450, 313] width 710 height 324
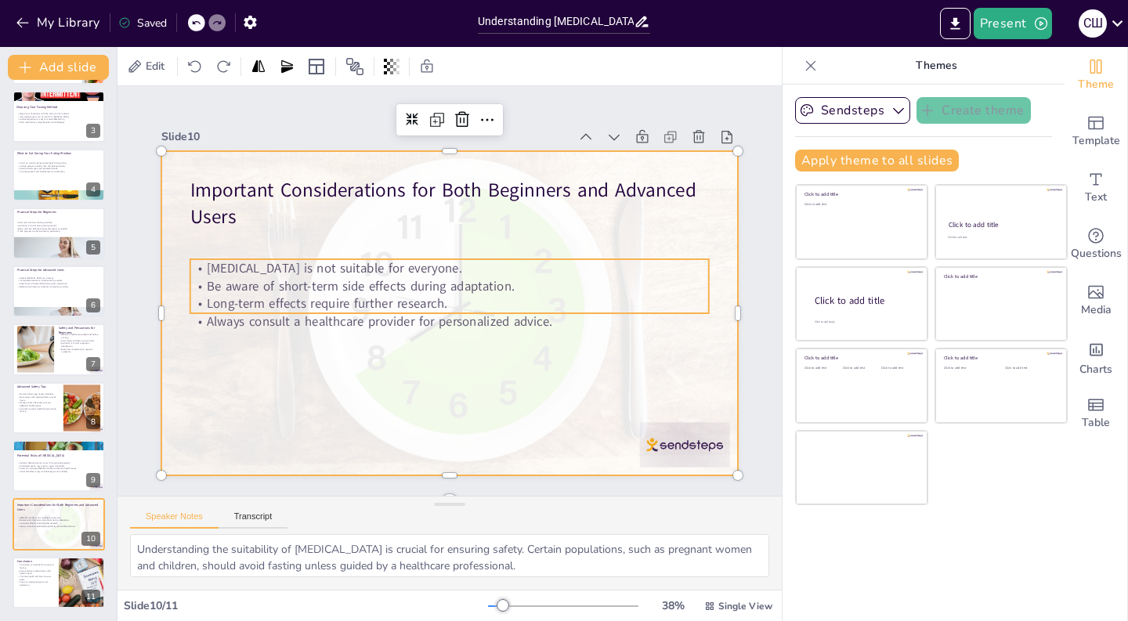
click at [649, 294] on p "Be aware of short-term side effects during adaptation." at bounding box center [450, 286] width 518 height 72
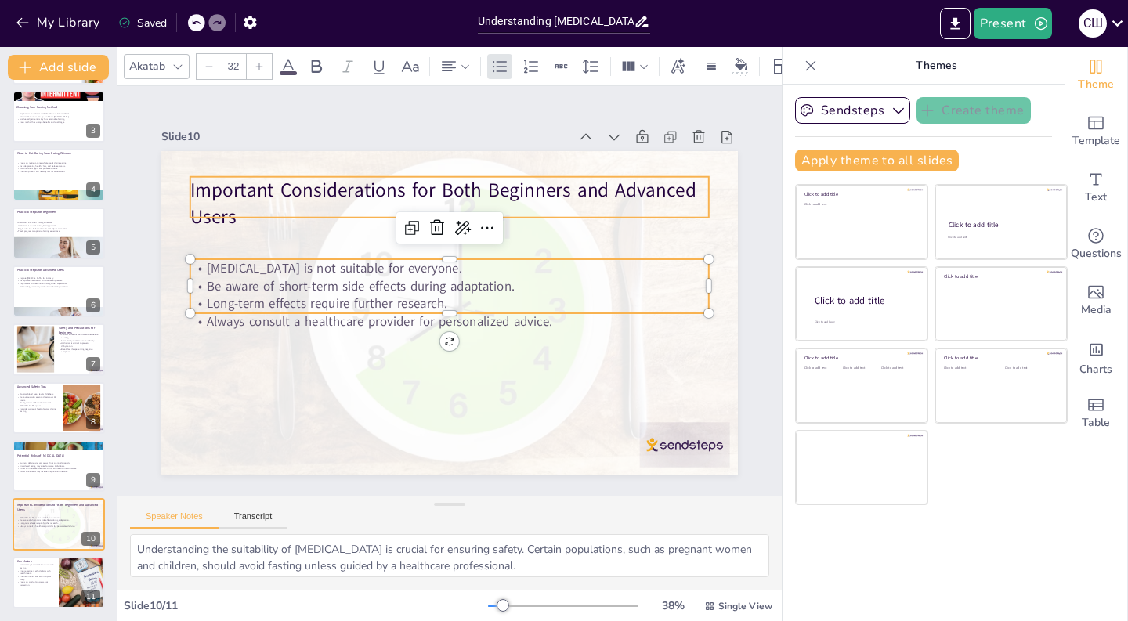
click at [626, 201] on p "Important Considerations for Both Beginners and Advanced Users" at bounding box center [459, 204] width 522 height 108
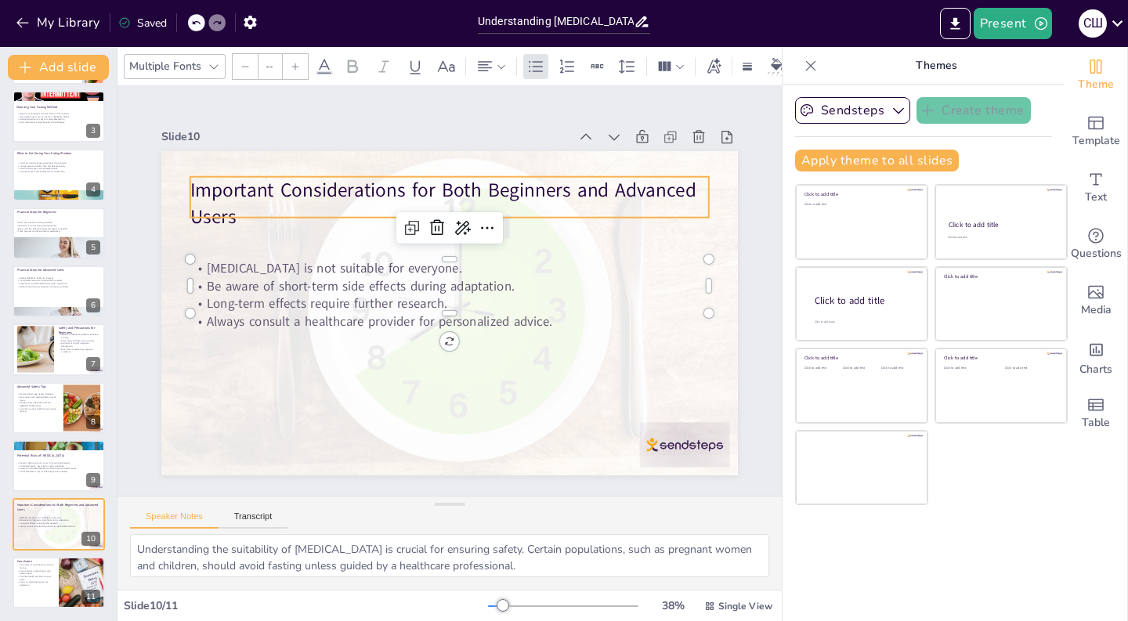
type input "48"
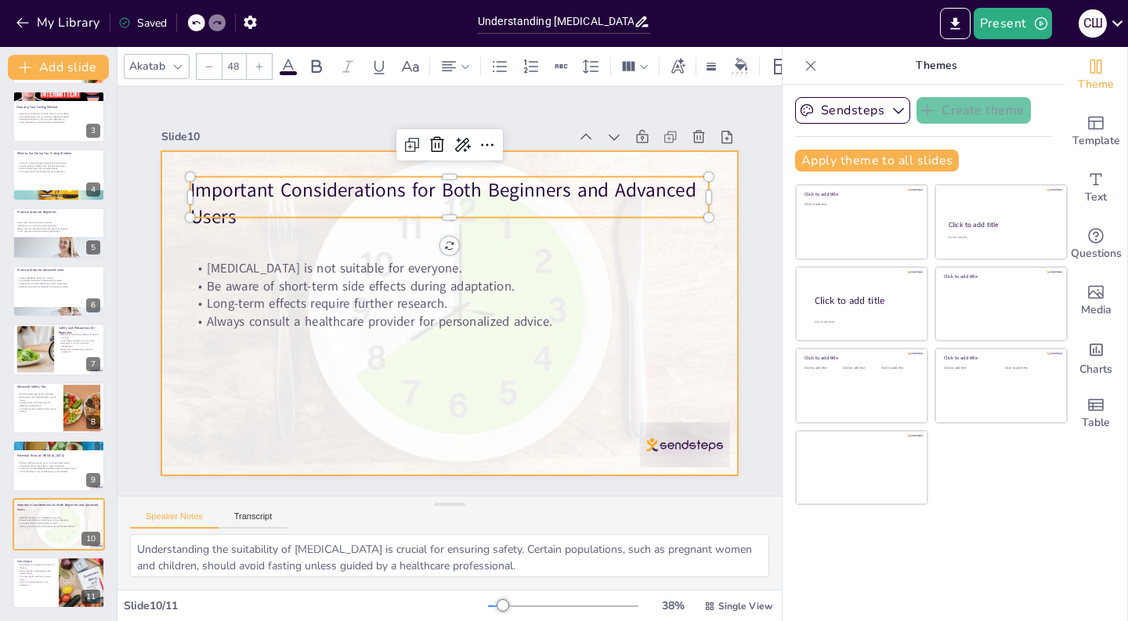
click at [683, 439] on div at bounding box center [448, 312] width 740 height 397
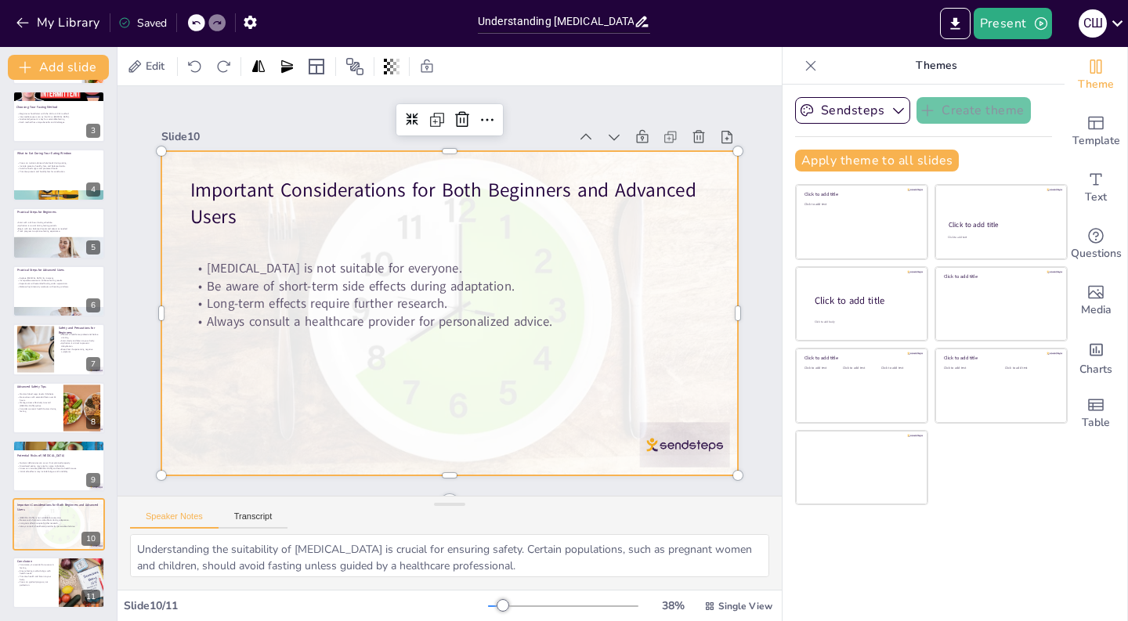
click at [683, 439] on div at bounding box center [450, 313] width 710 height 324
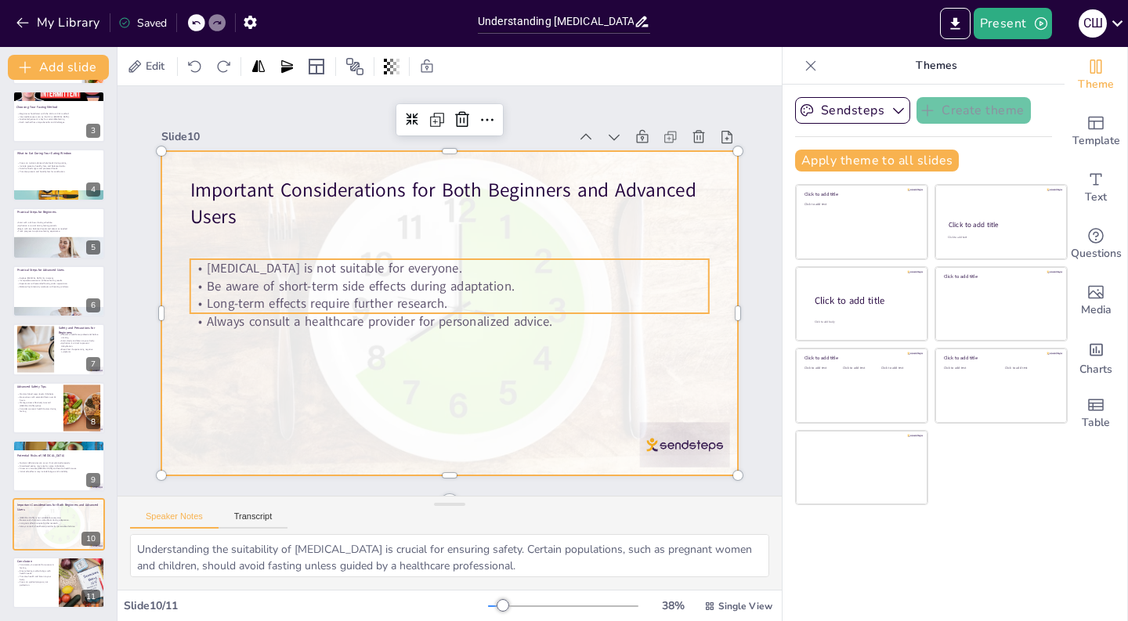
click at [485, 314] on p "Always consult a healthcare provider for personalized advice." at bounding box center [446, 321] width 518 height 72
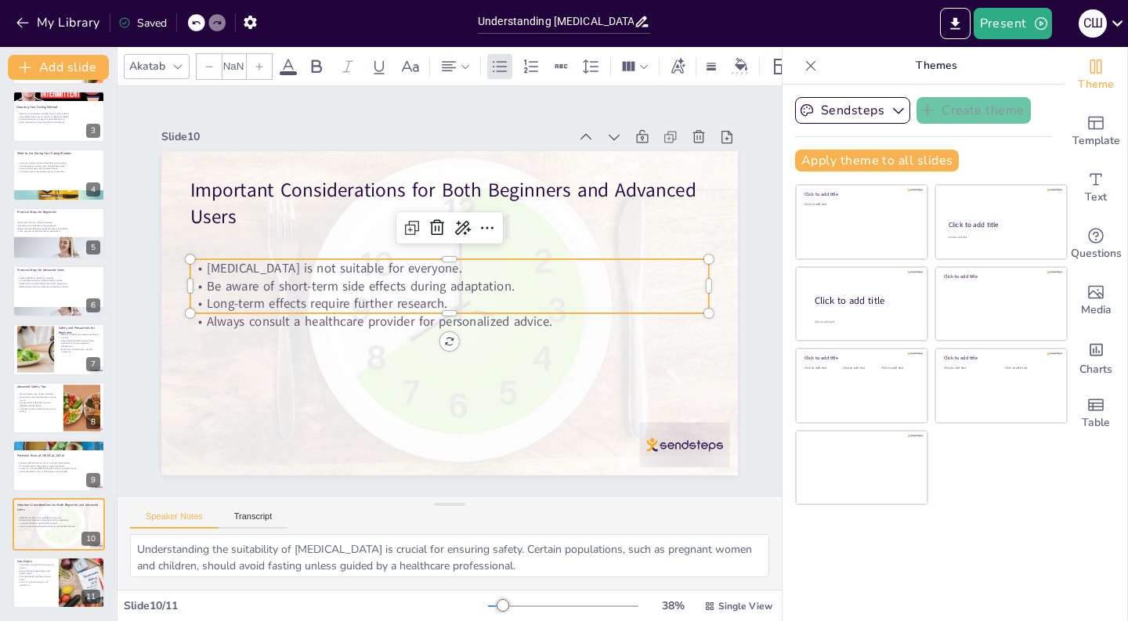
type input "32"
click at [508, 314] on div at bounding box center [449, 319] width 519 height 13
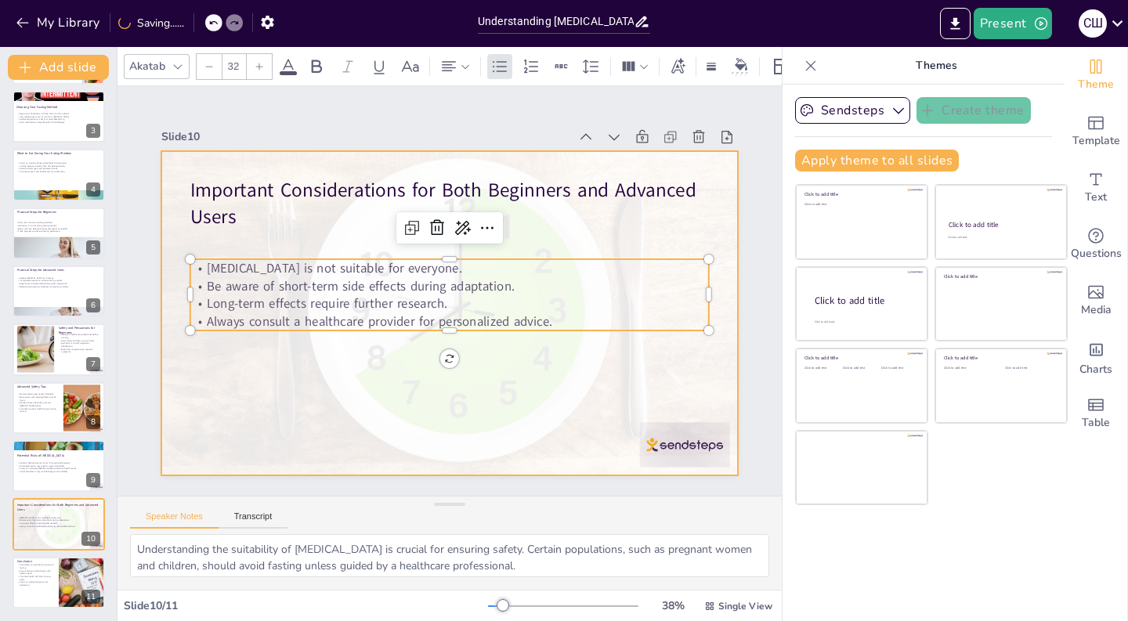
click at [682, 447] on div at bounding box center [450, 313] width 710 height 324
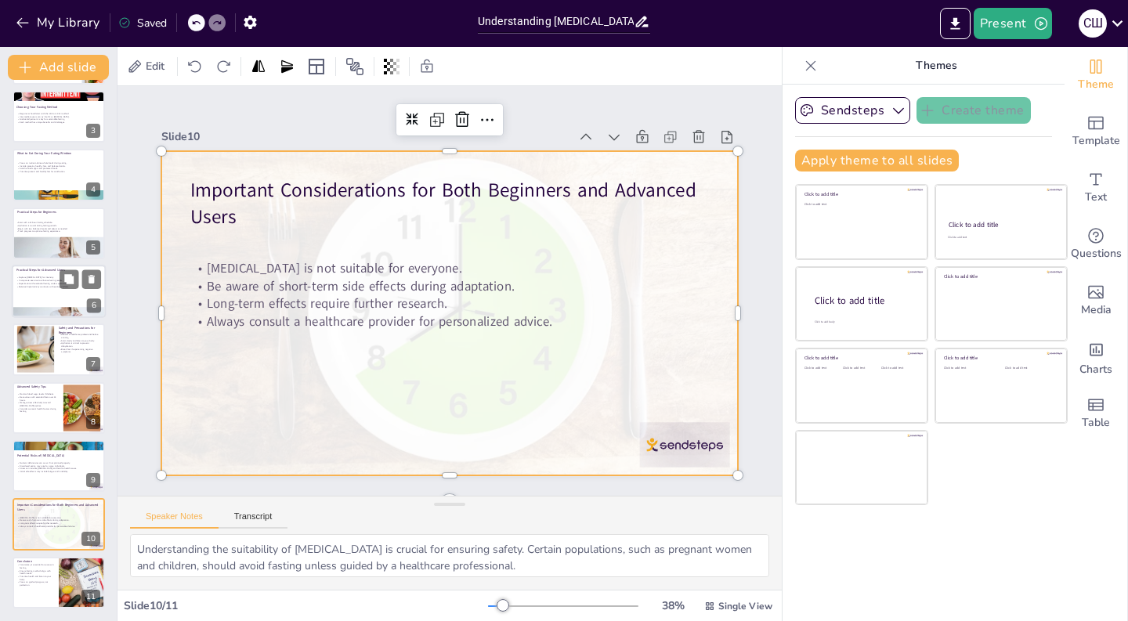
click at [45, 292] on div at bounding box center [59, 291] width 94 height 53
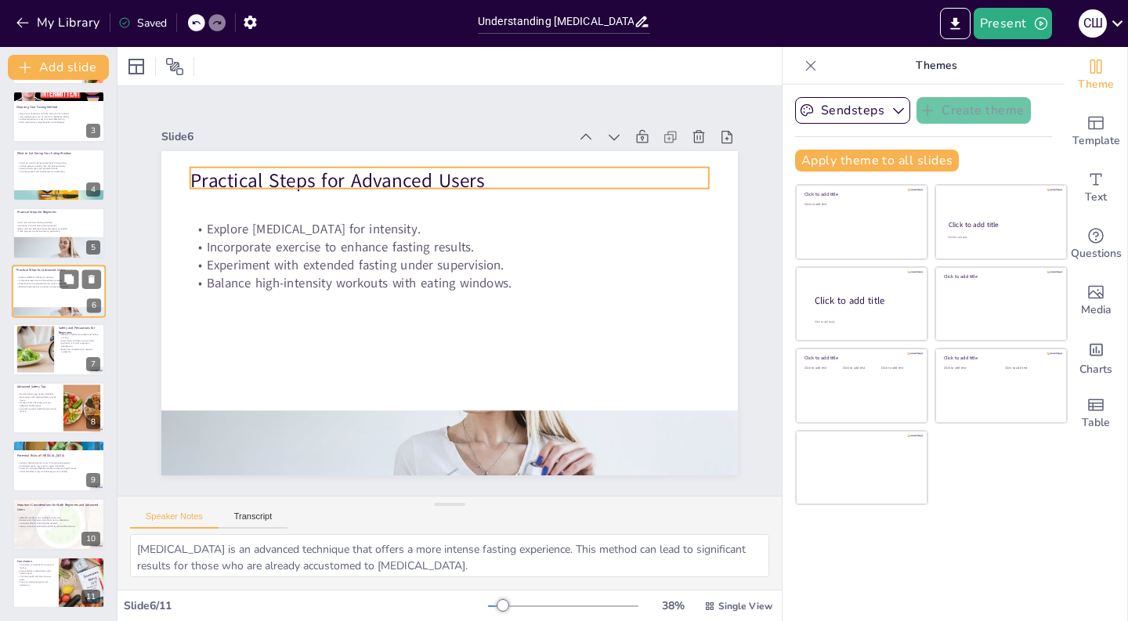
click at [59, 271] on p "Practical Steps for Advanced Users" at bounding box center [58, 270] width 85 height 5
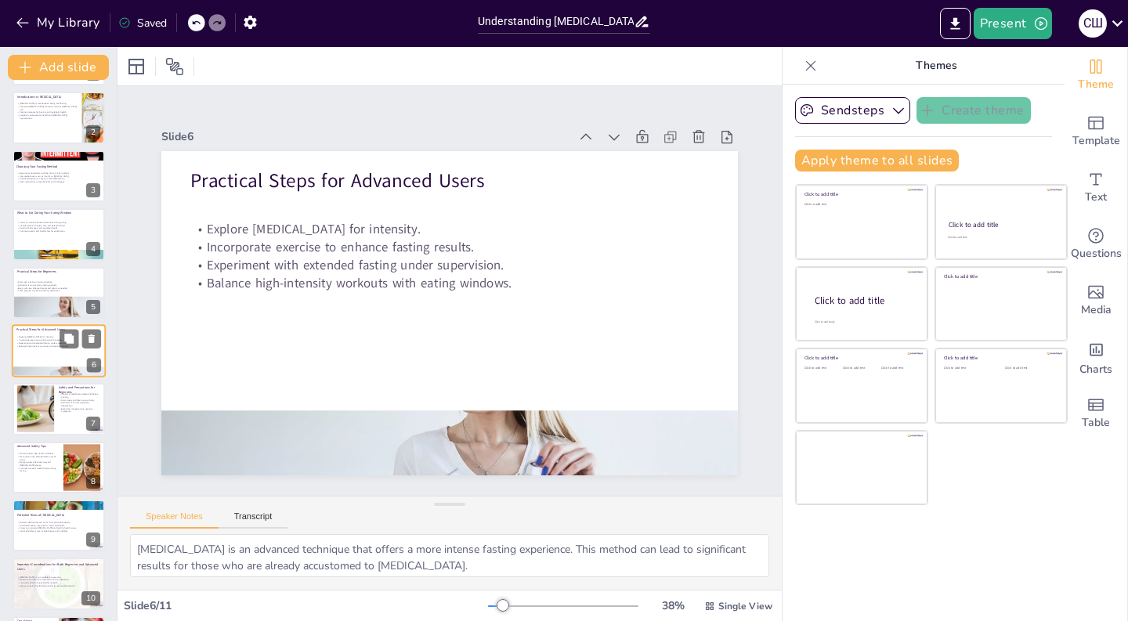
scroll to position [22, 0]
click at [195, 22] on icon at bounding box center [196, 23] width 8 height 4
type textarea "Understanding the suitability of [MEDICAL_DATA] is crucial for ensuring safety.…"
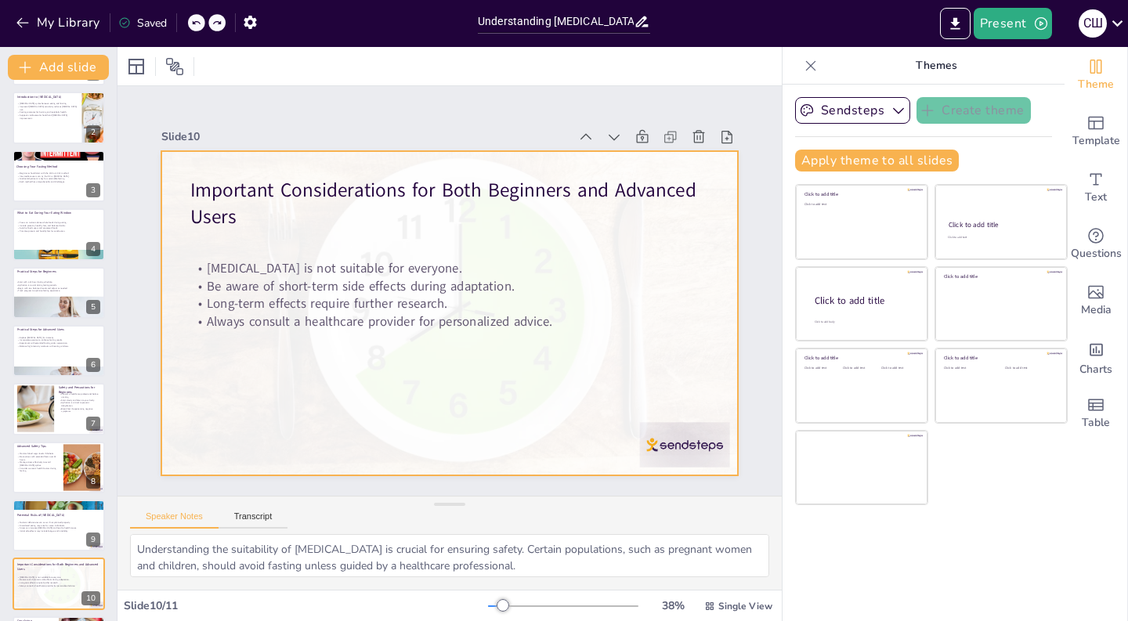
click at [702, 427] on div at bounding box center [450, 313] width 710 height 324
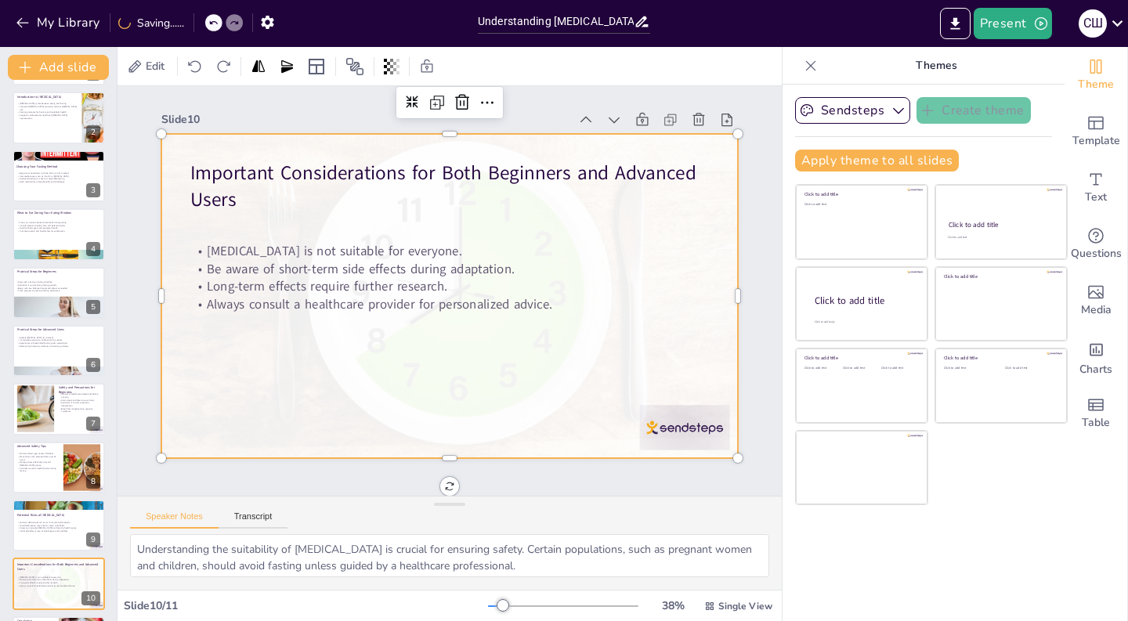
click at [721, 334] on div at bounding box center [450, 296] width 710 height 324
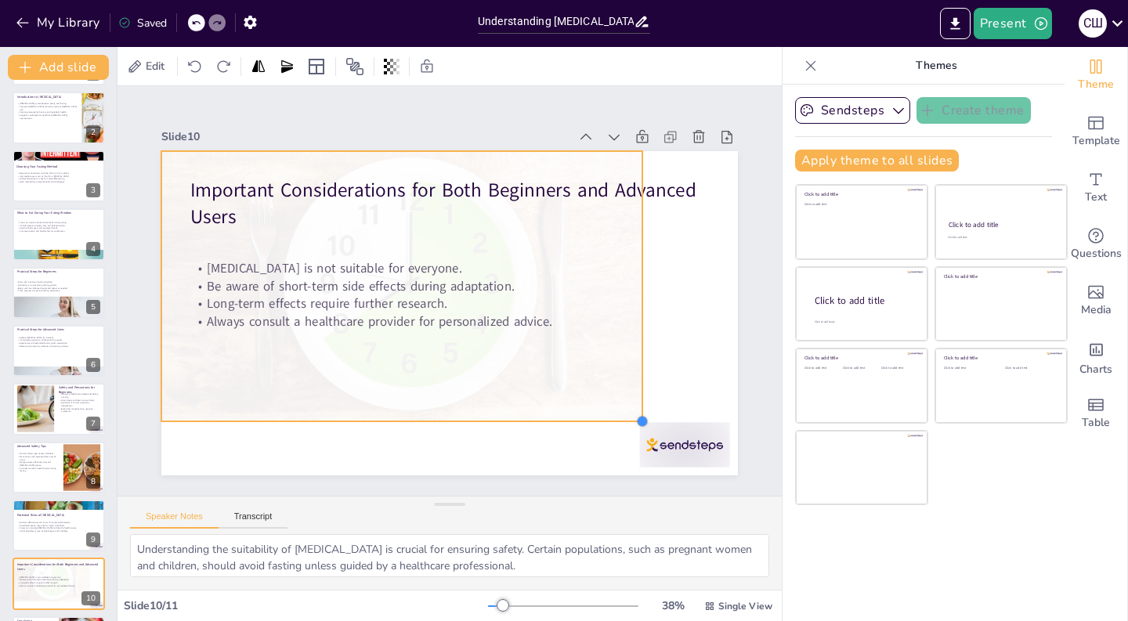
drag, startPoint x: 739, startPoint y: 457, endPoint x: 643, endPoint y: 398, distance: 112.8
click at [643, 415] on div at bounding box center [642, 421] width 13 height 13
click at [688, 432] on div at bounding box center [685, 444] width 90 height 45
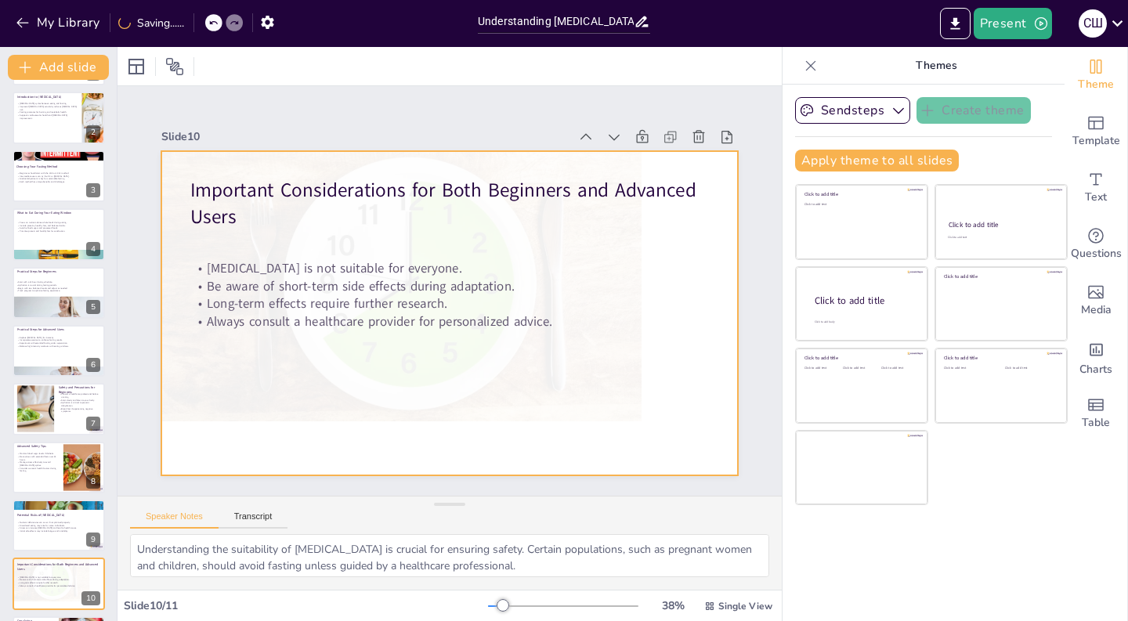
click at [625, 385] on div at bounding box center [401, 286] width 591 height 270
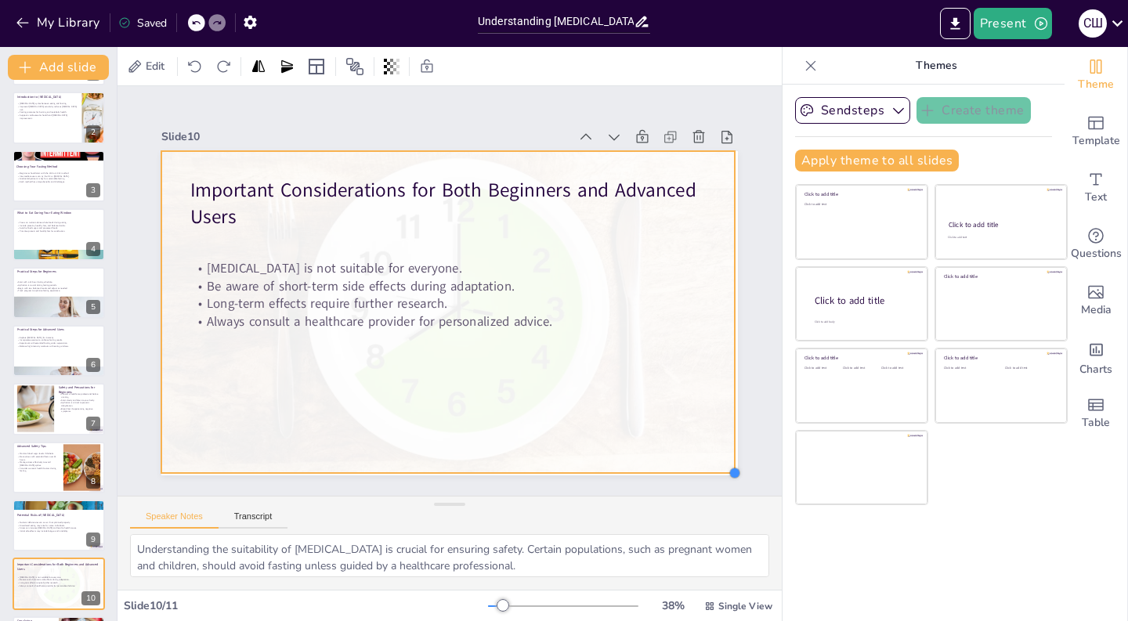
drag, startPoint x: 638, startPoint y: 397, endPoint x: 720, endPoint y: 450, distance: 97.6
click at [720, 450] on div "Important Considerations for Both Beginners and Advanced Users [MEDICAL_DATA] i…" at bounding box center [446, 312] width 607 height 383
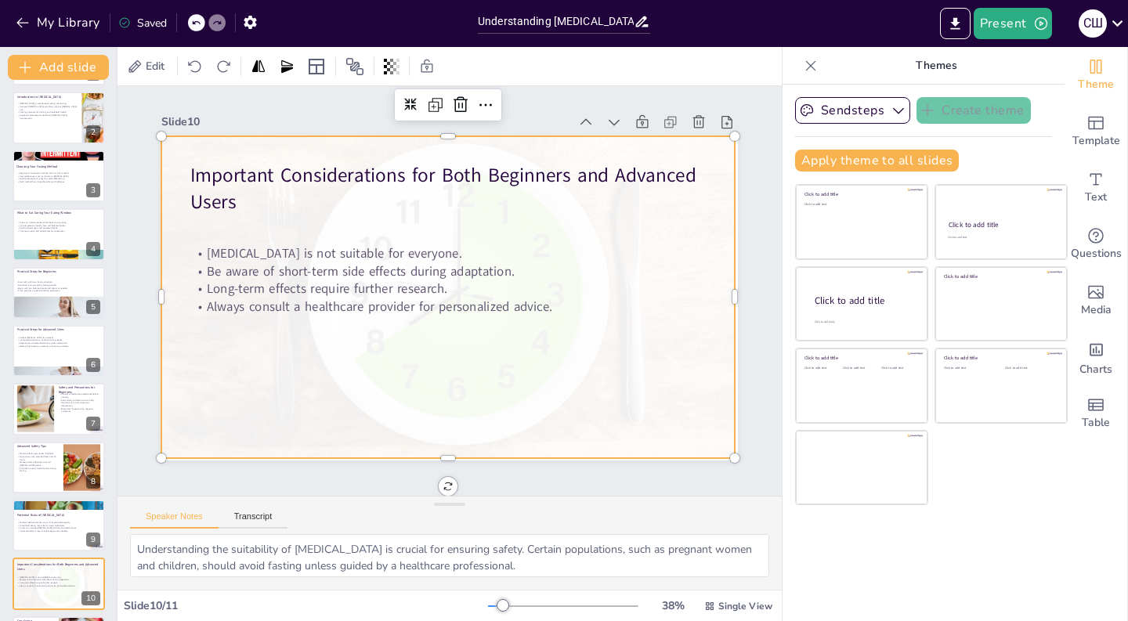
click at [764, 350] on div "Slide 1 Understanding [MEDICAL_DATA]: Principles and Methods Explained This pre…" at bounding box center [449, 276] width 664 height 368
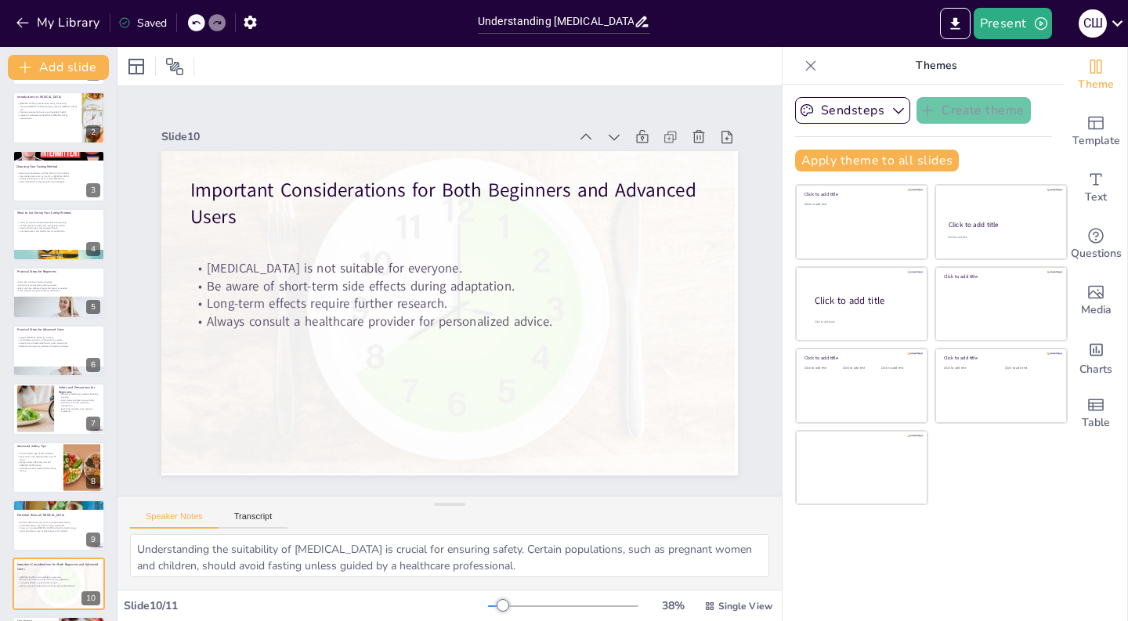
click at [708, 367] on div at bounding box center [446, 311] width 736 height 395
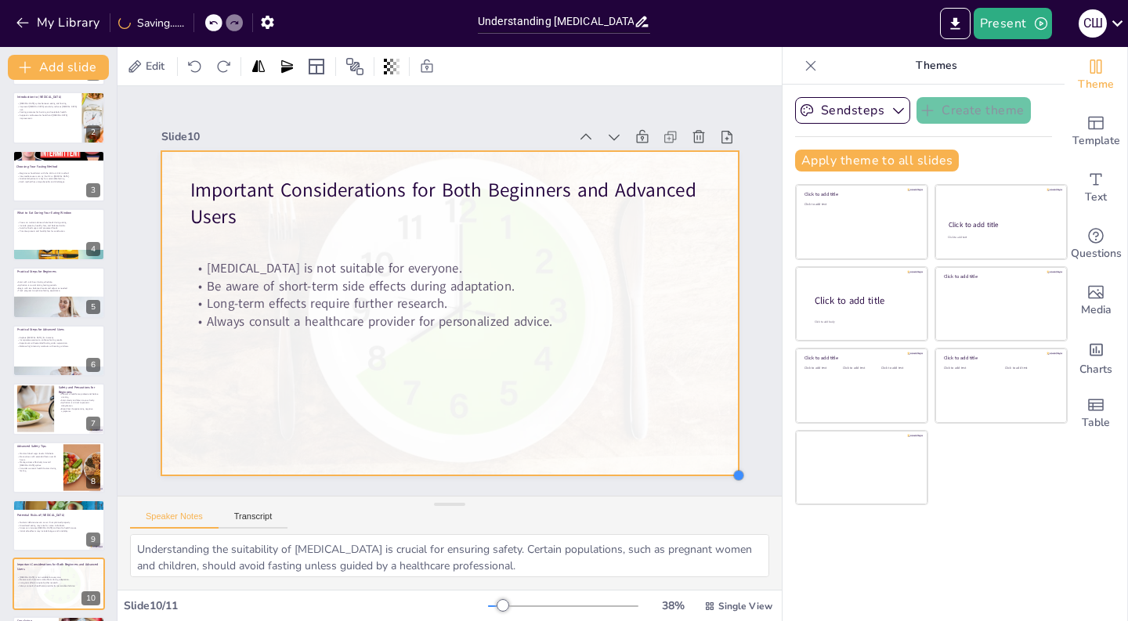
click at [741, 469] on div at bounding box center [738, 475] width 13 height 13
